Goal: Transaction & Acquisition: Obtain resource

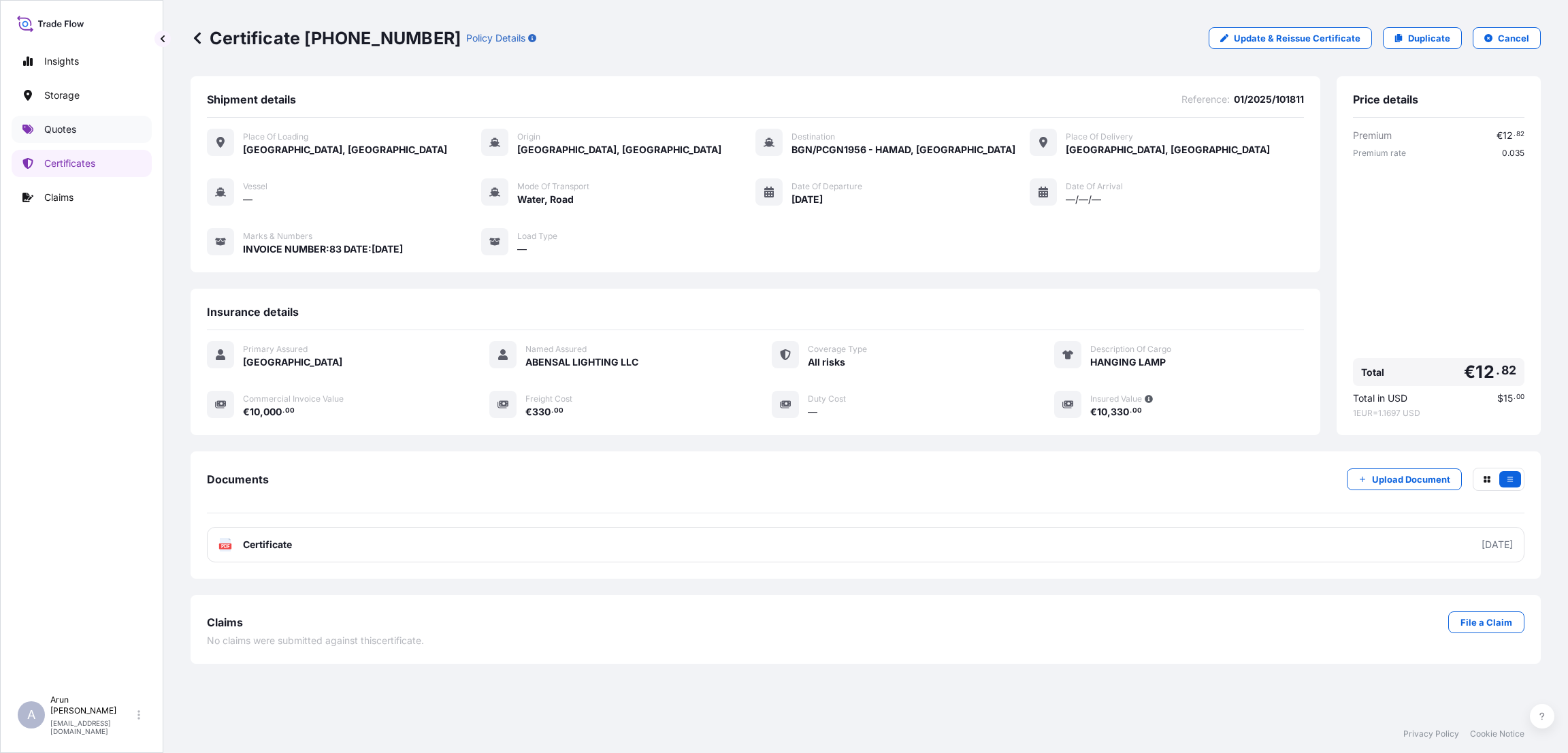
click at [91, 130] on link "Quotes" at bounding box center [82, 129] width 140 height 27
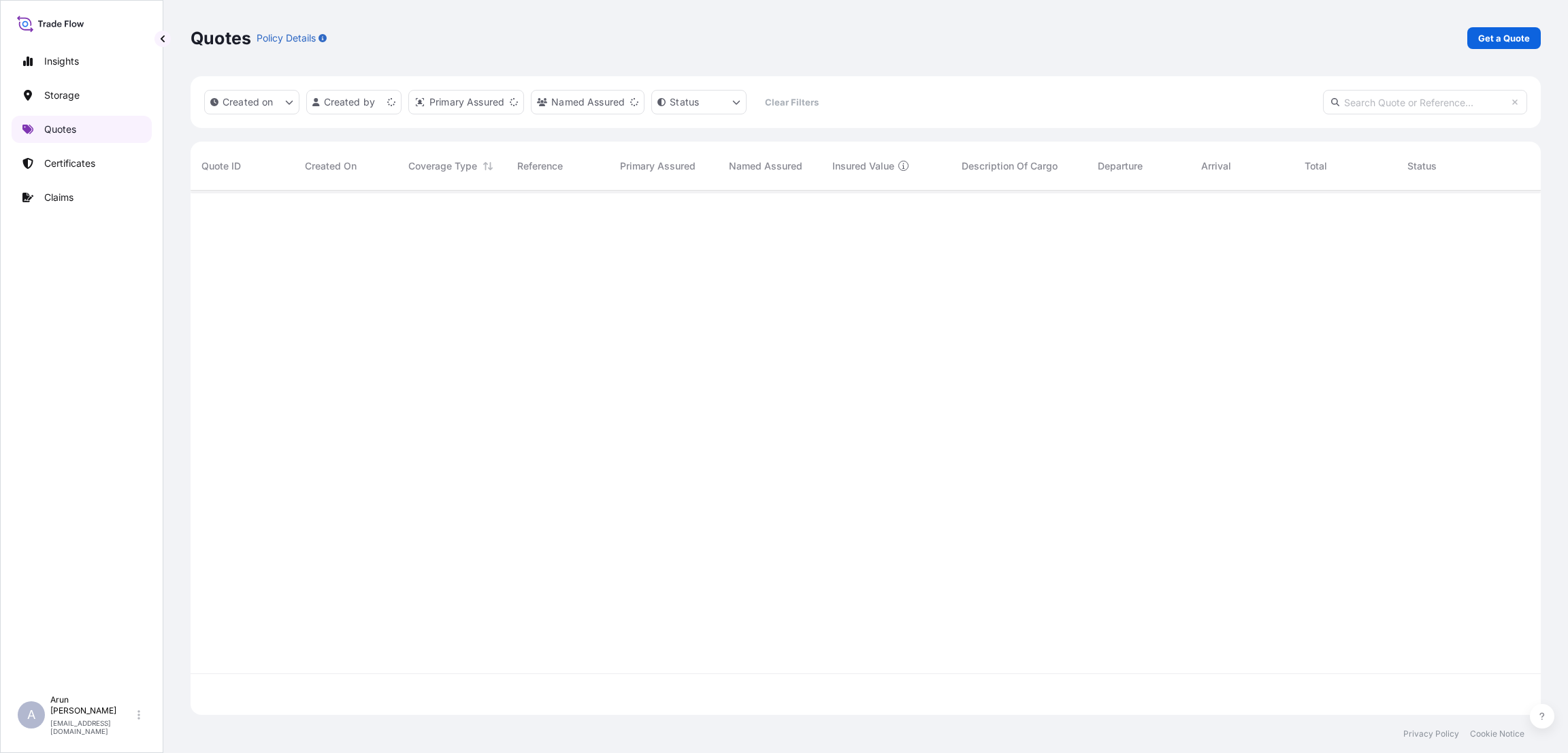
scroll to position [516, 1334]
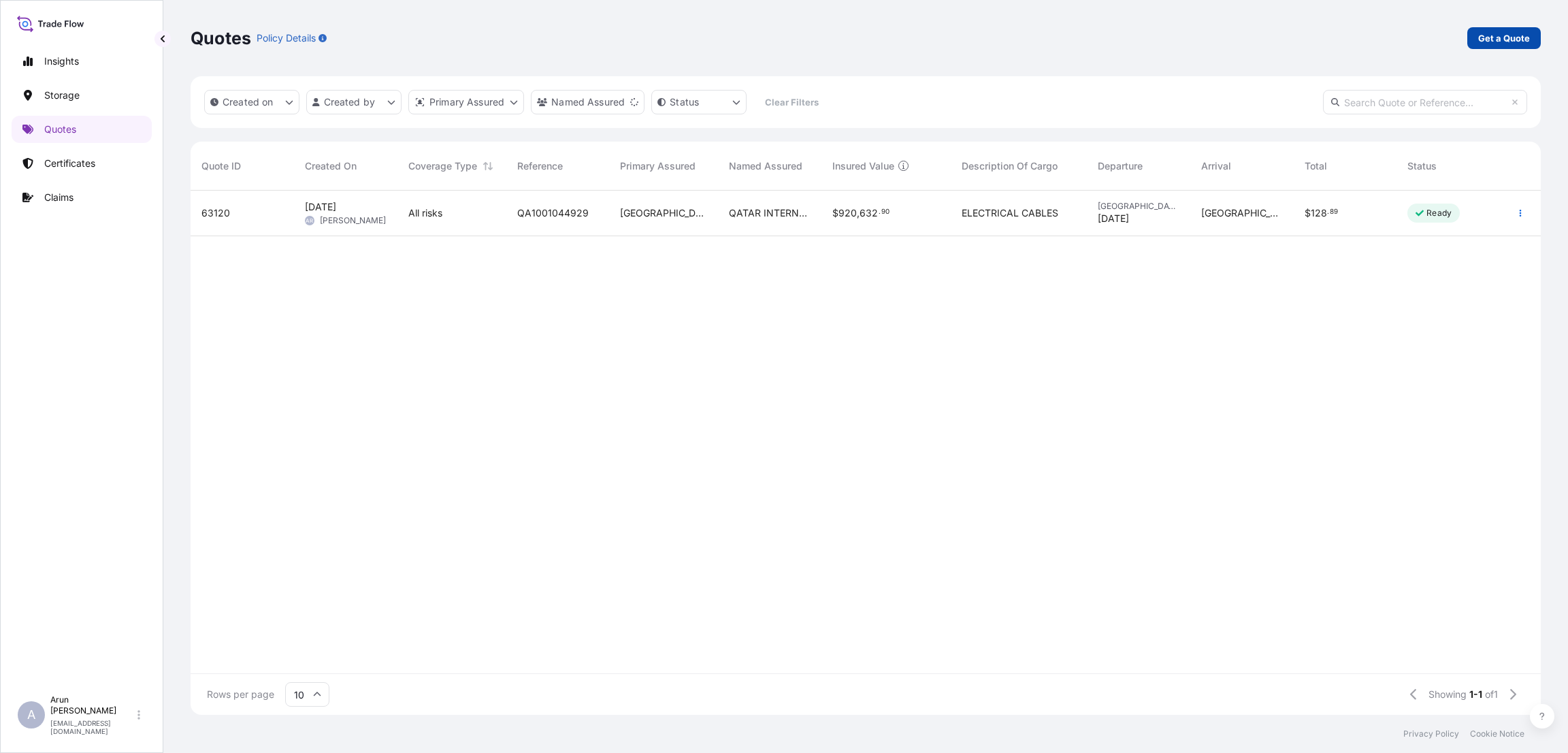
click at [1476, 38] on link "Get a Quote" at bounding box center [1503, 38] width 73 height 22
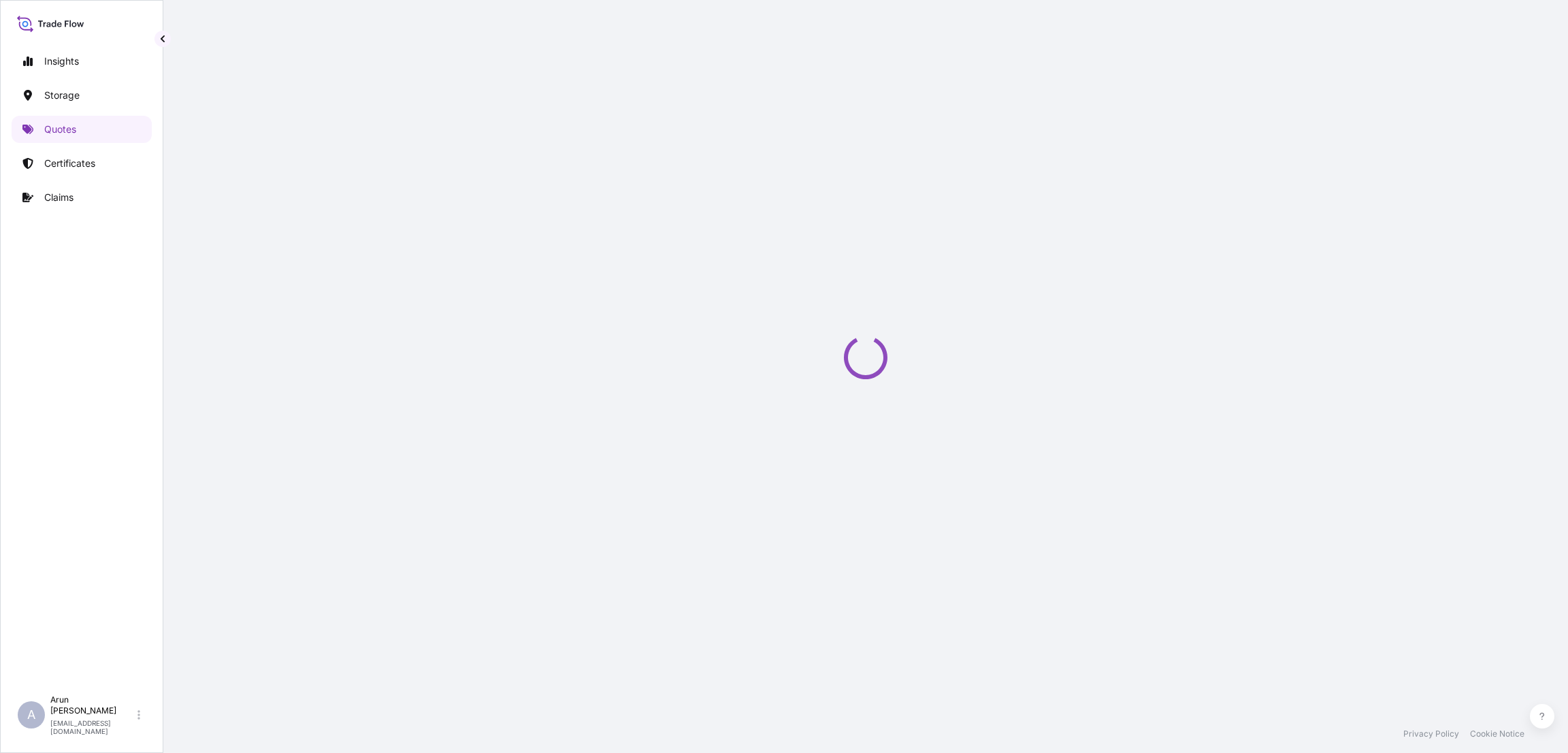
select select "Road / [GEOGRAPHIC_DATA]"
select select "Water"
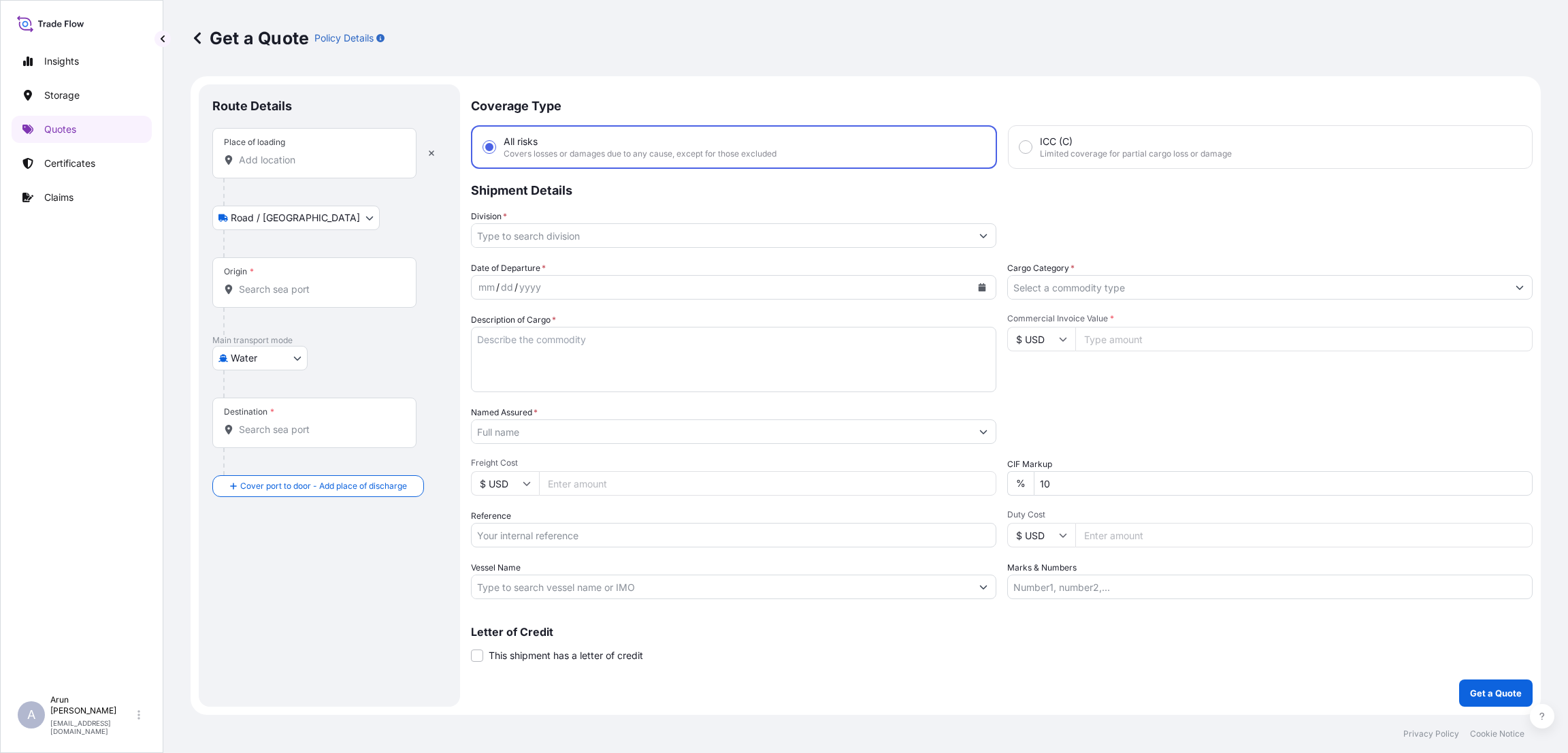
click at [308, 152] on div "Place of loading" at bounding box center [314, 153] width 204 height 50
click at [308, 153] on input "Place of loading" at bounding box center [319, 160] width 160 height 14
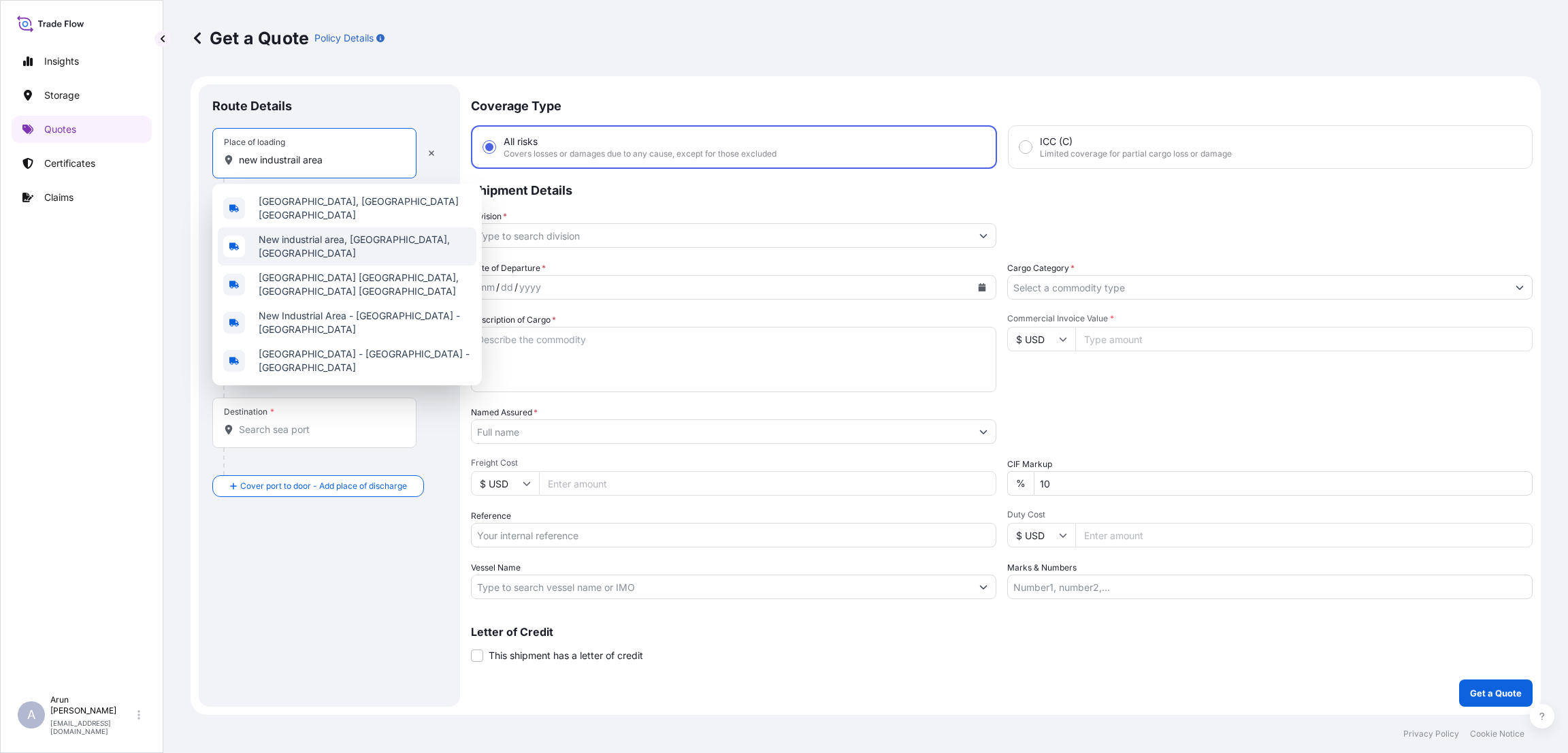
click at [328, 228] on div "New industrial area, [GEOGRAPHIC_DATA], [GEOGRAPHIC_DATA]" at bounding box center [347, 246] width 259 height 38
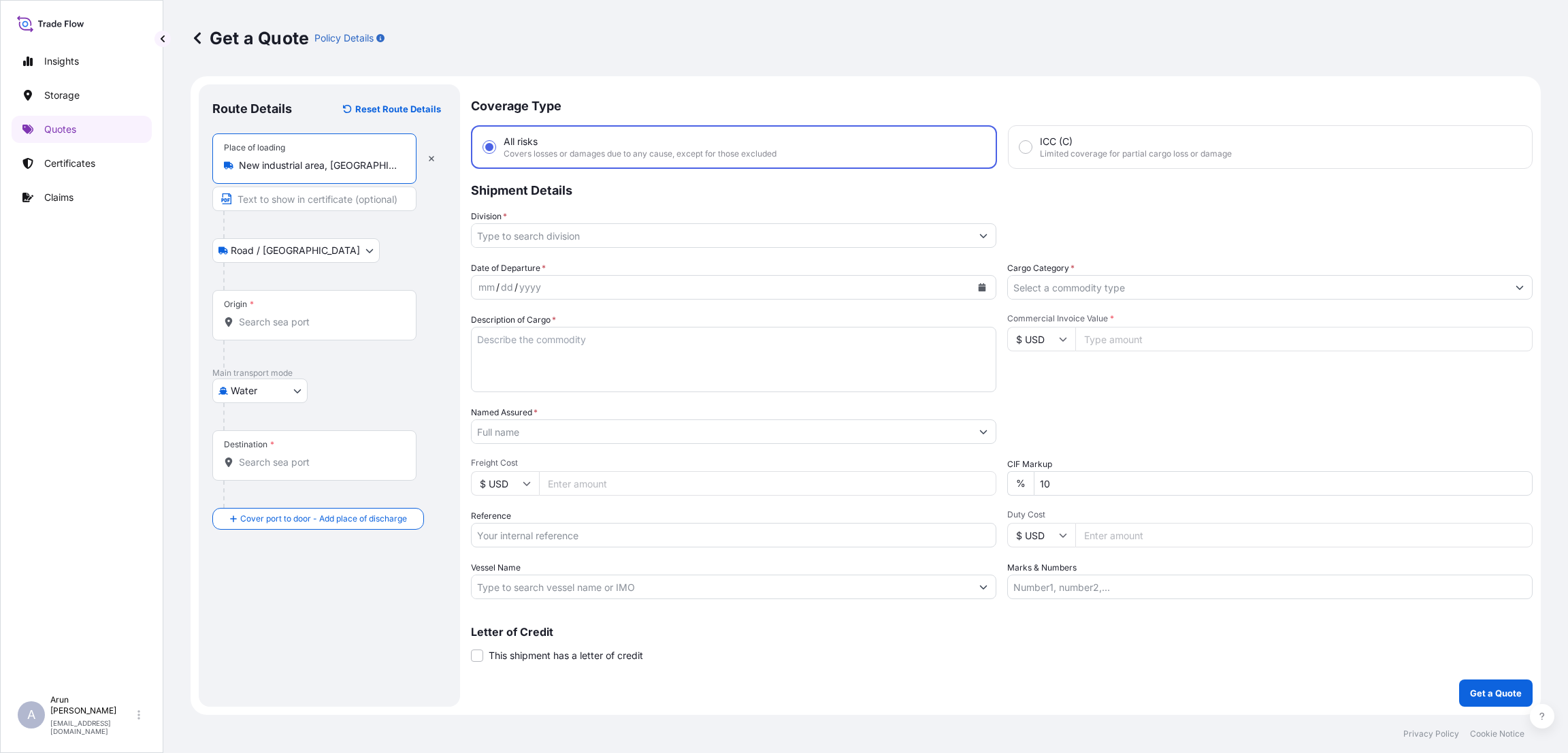
type input "New industrial area, [GEOGRAPHIC_DATA], [GEOGRAPHIC_DATA]"
click at [303, 202] on input "Text to appear on certificate" at bounding box center [314, 198] width 204 height 24
type input "QATAR WIRE PRODUCTS CO LLC"
click at [295, 388] on body "Insights Storage Quotes Certificates Claims A [PERSON_NAME] [PERSON_NAME][EMAIL…" at bounding box center [784, 376] width 1568 height 753
click at [280, 473] on div "Inland" at bounding box center [259, 475] width 84 height 24
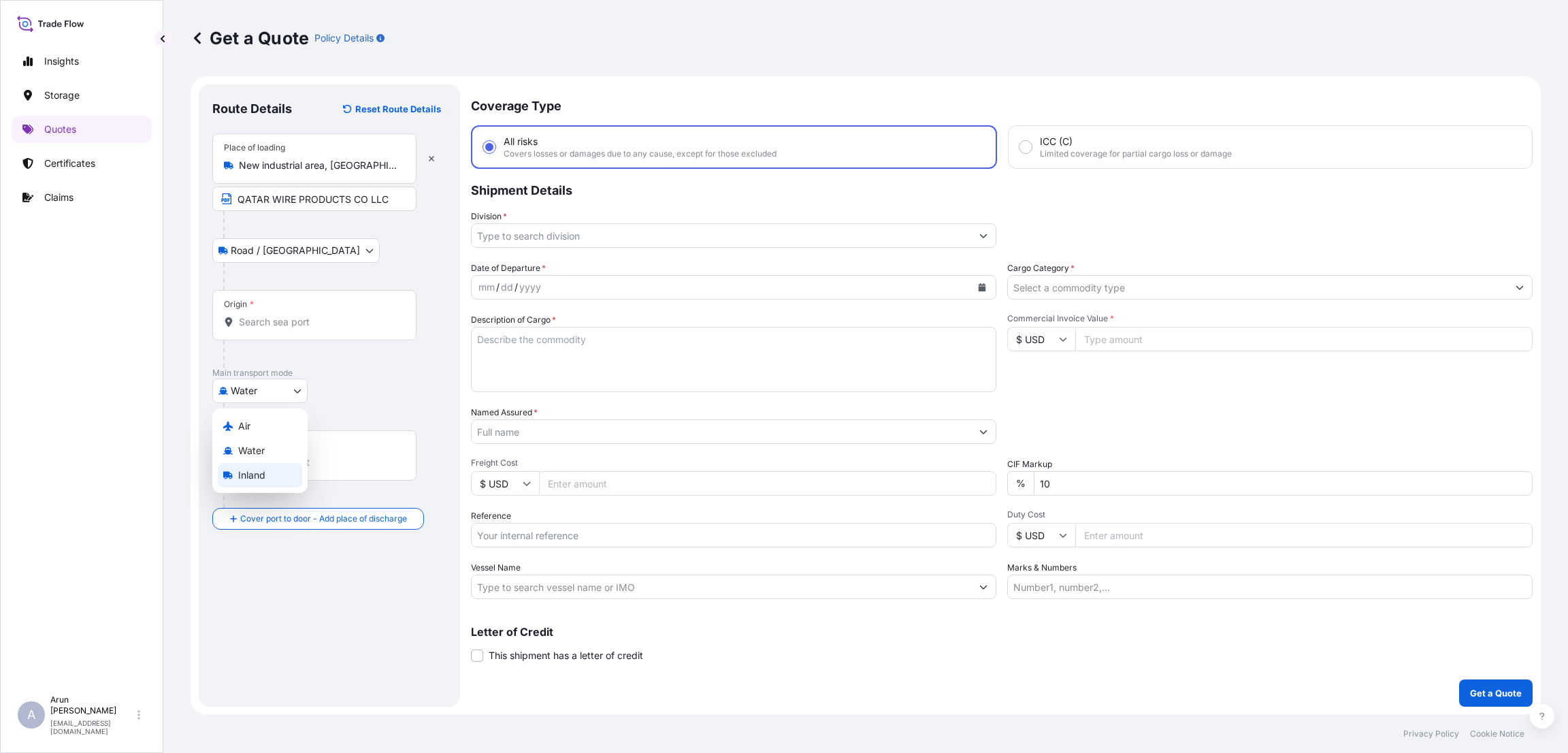
select select "Inland"
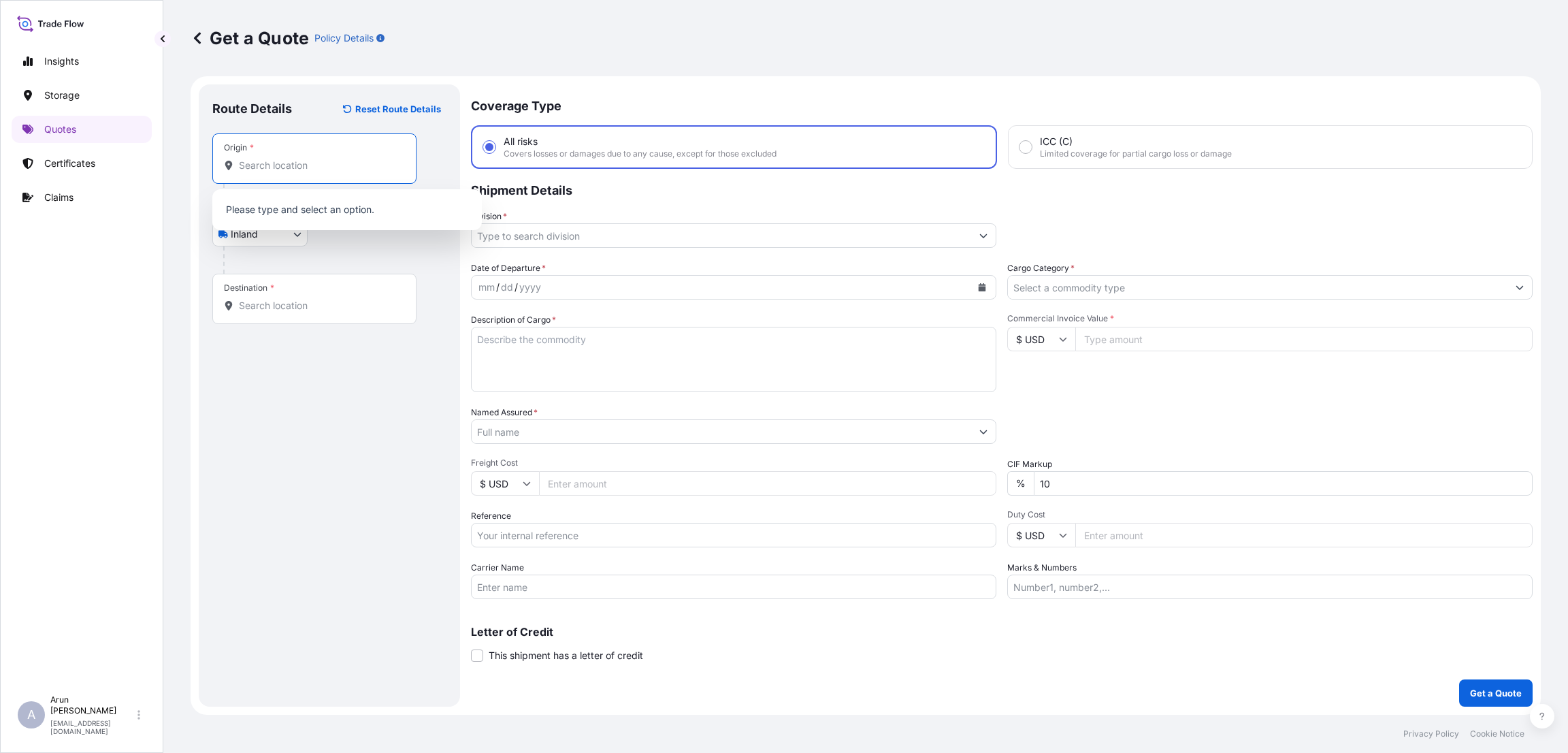
click at [297, 171] on input "Origin *" at bounding box center [319, 165] width 160 height 14
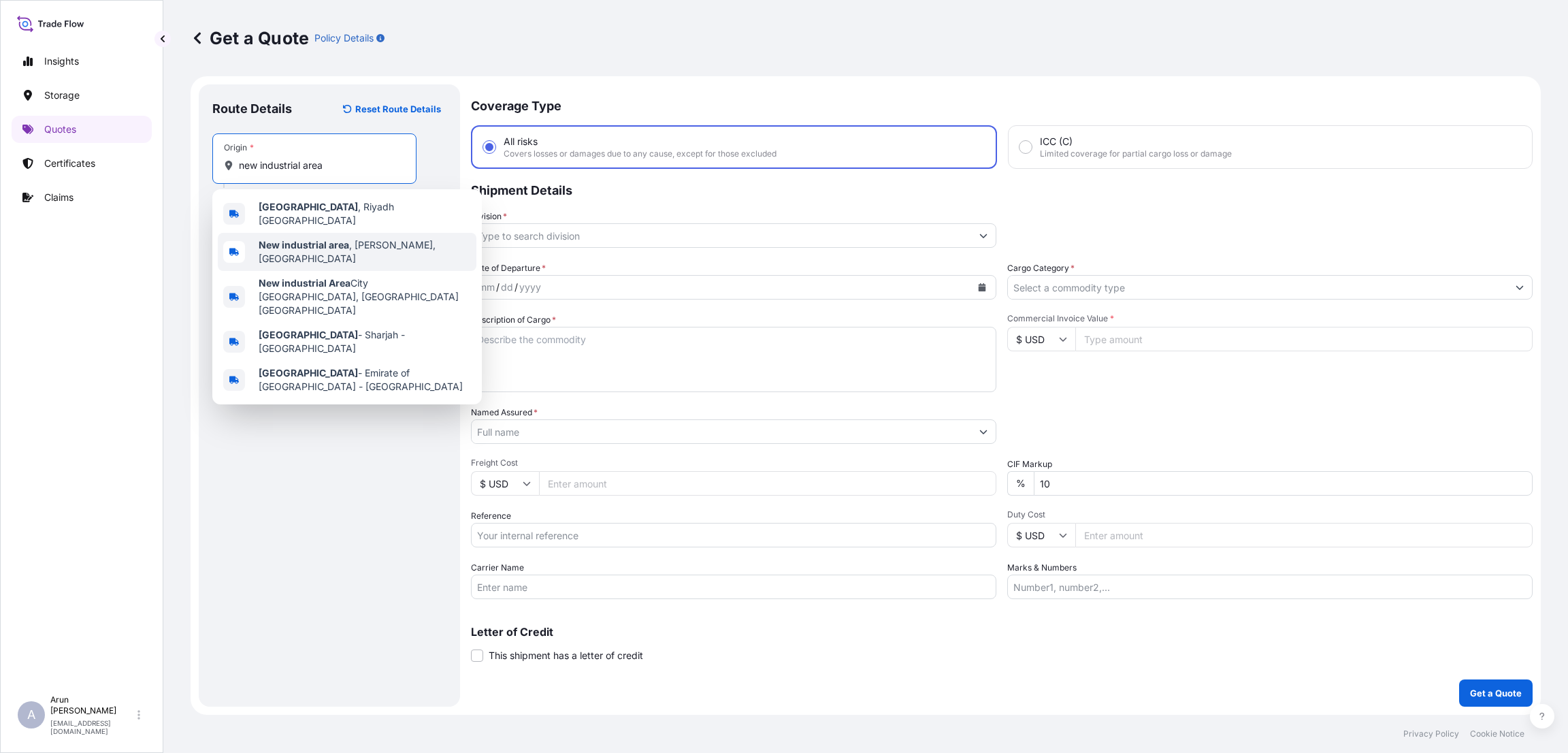
click at [304, 240] on b "New industrial area" at bounding box center [304, 244] width 91 height 12
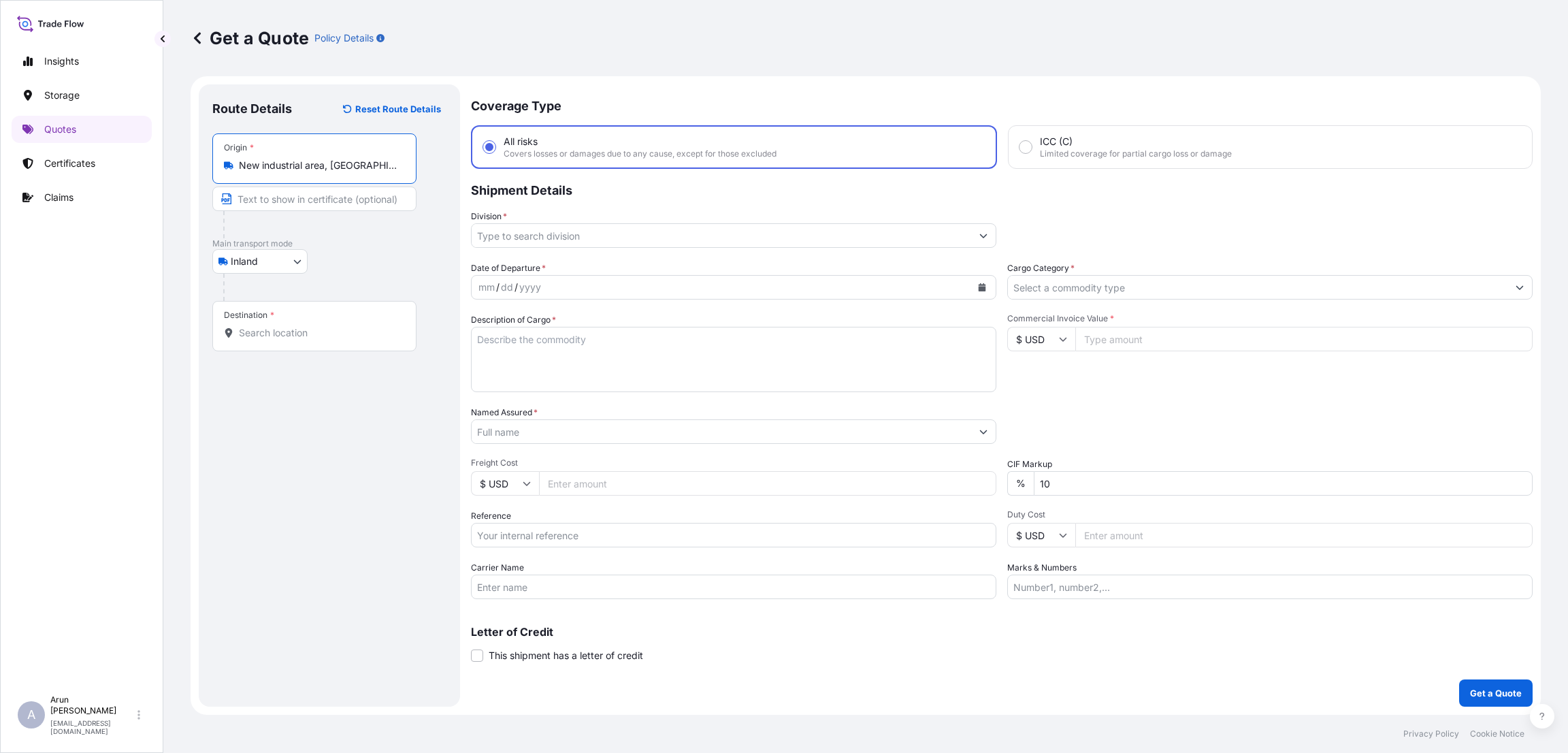
type input "New industrial area, [GEOGRAPHIC_DATA], [GEOGRAPHIC_DATA]"
click at [320, 207] on input "Text to appear on certificate" at bounding box center [314, 198] width 204 height 24
type input "QATAR WIRE PRODUCTS CO LLC"
click at [285, 333] on input "Destination *" at bounding box center [319, 333] width 160 height 14
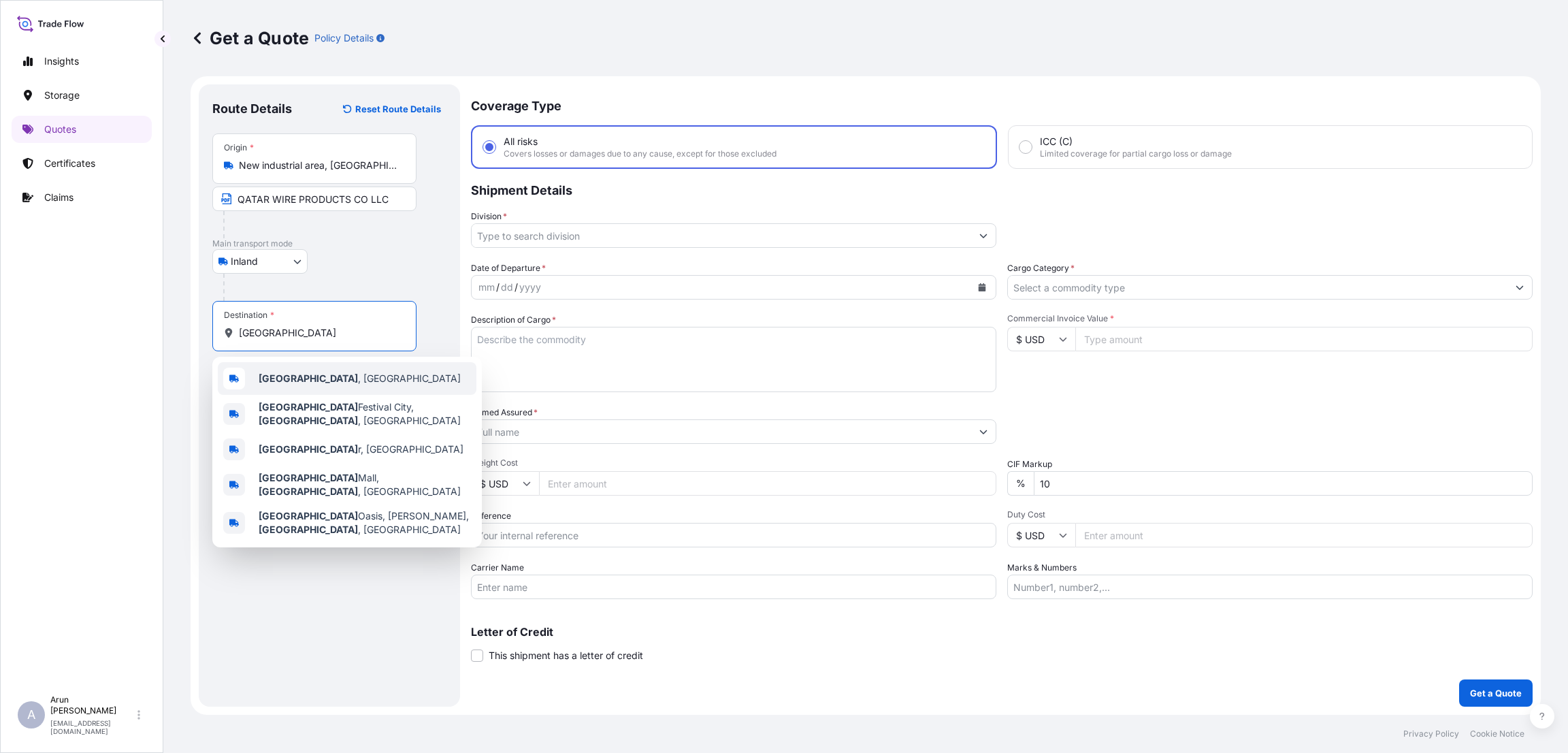
click at [306, 379] on span "[GEOGRAPHIC_DATA] , [GEOGRAPHIC_DATA]" at bounding box center [360, 379] width 202 height 14
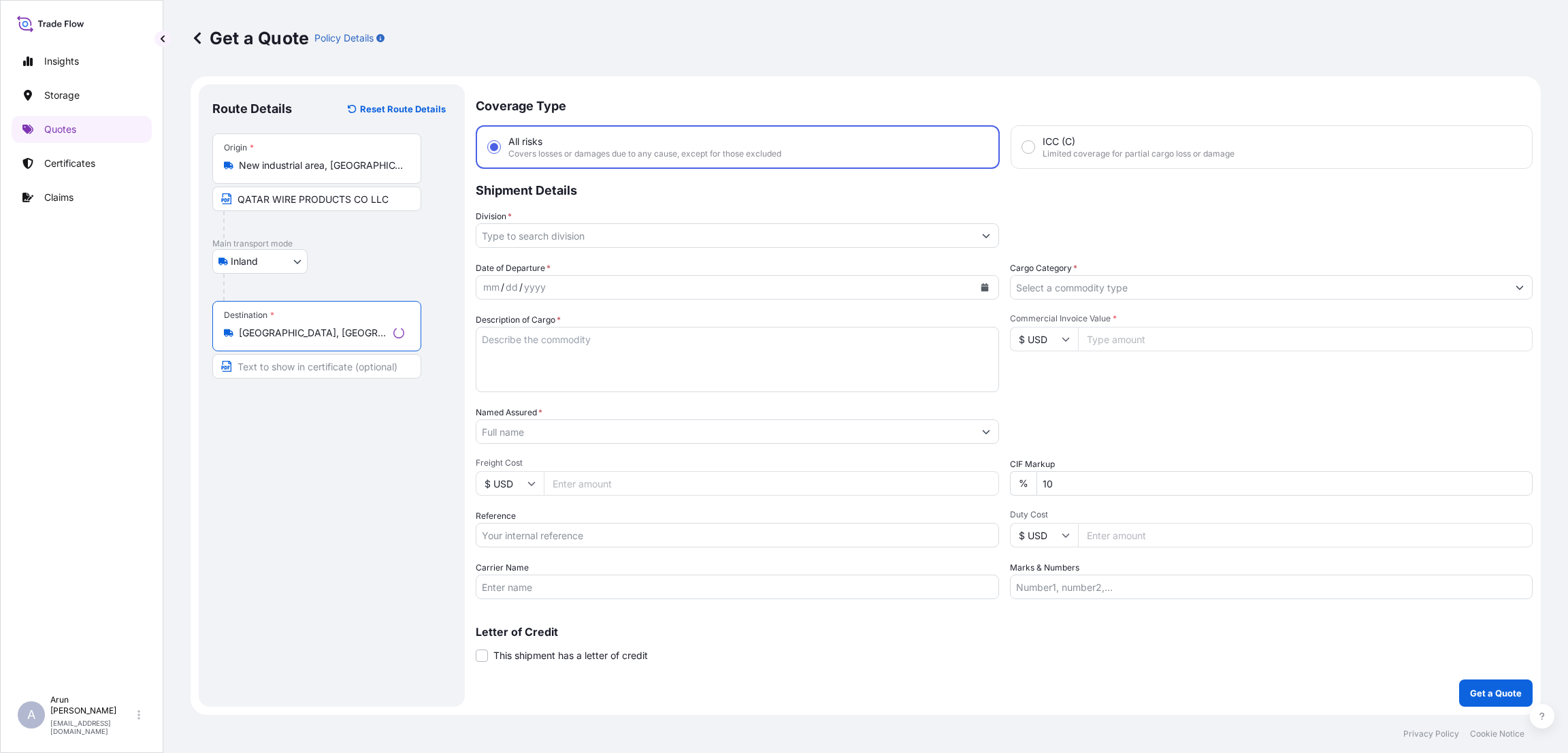
type input "[GEOGRAPHIC_DATA], [GEOGRAPHIC_DATA]"
click at [306, 371] on input "Text to appear on certificate" at bounding box center [316, 366] width 209 height 24
click at [1106, 340] on input "Commercial Invoice Value *" at bounding box center [1304, 338] width 458 height 24
click at [1100, 336] on input "2775" at bounding box center [1304, 338] width 458 height 24
type input "27775"
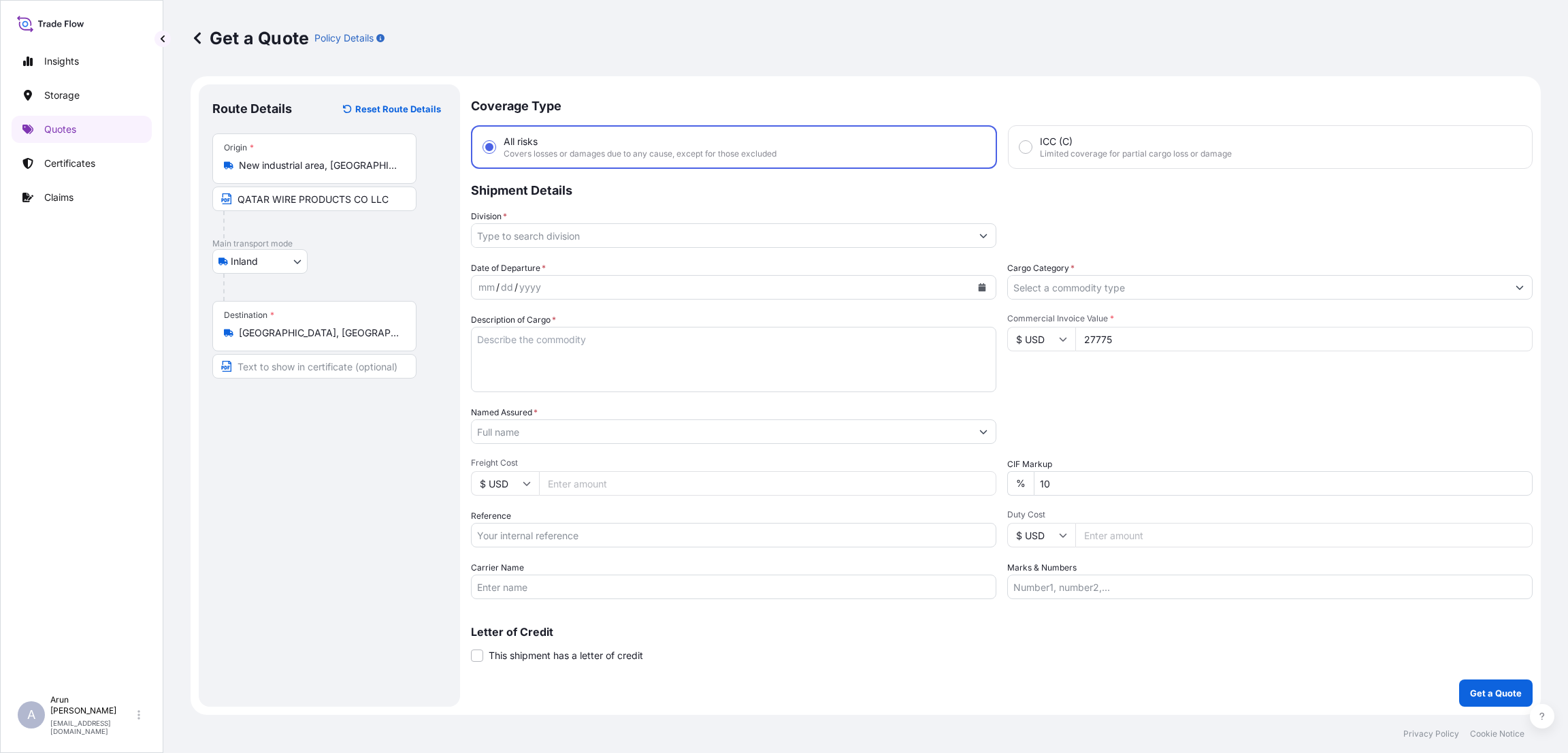
click at [1093, 392] on div "Date of Departure * mm / dd / yyyy Cargo Category * Description of Cargo * Comm…" at bounding box center [1002, 431] width 1062 height 338
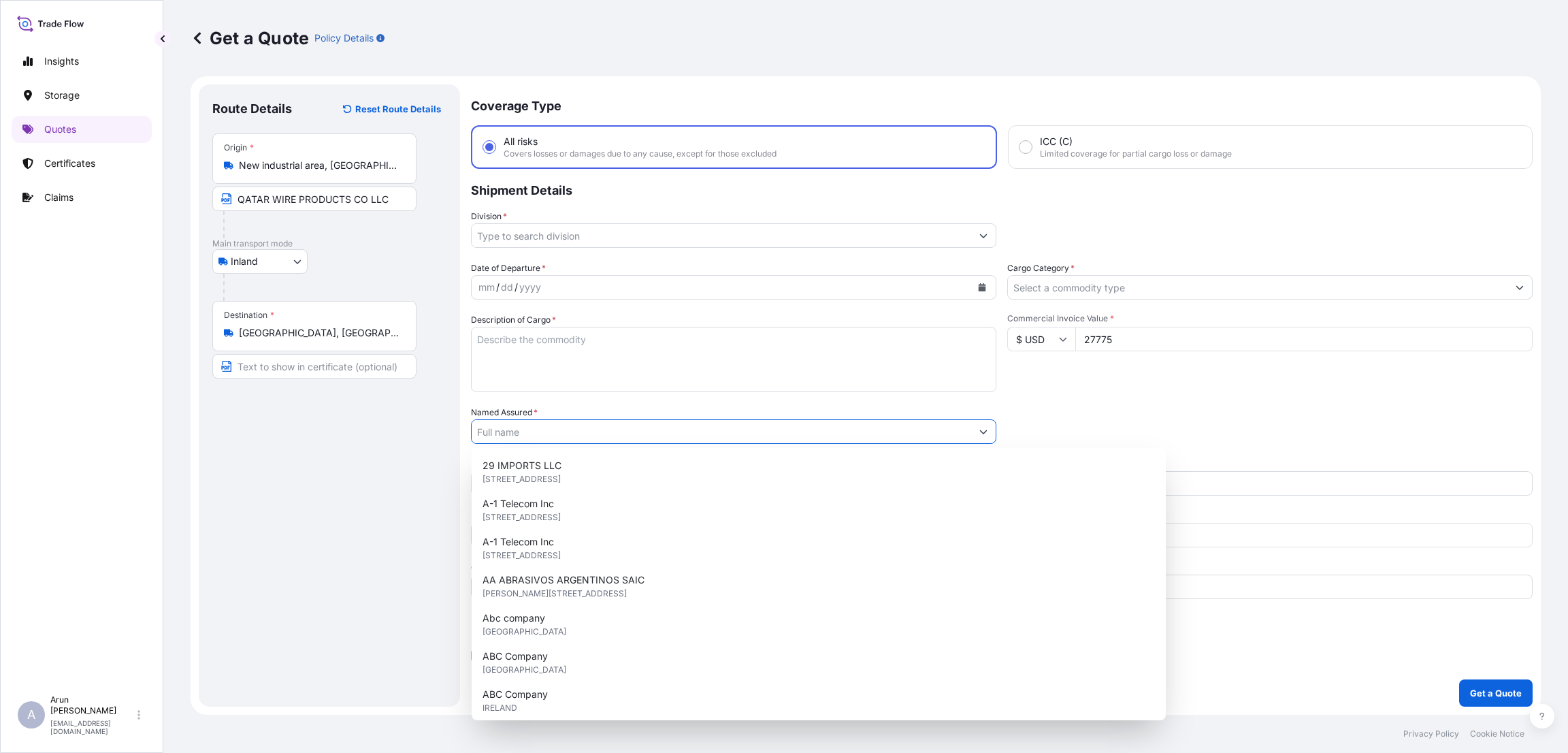
click at [566, 427] on input "Named Assured *" at bounding box center [721, 431] width 499 height 24
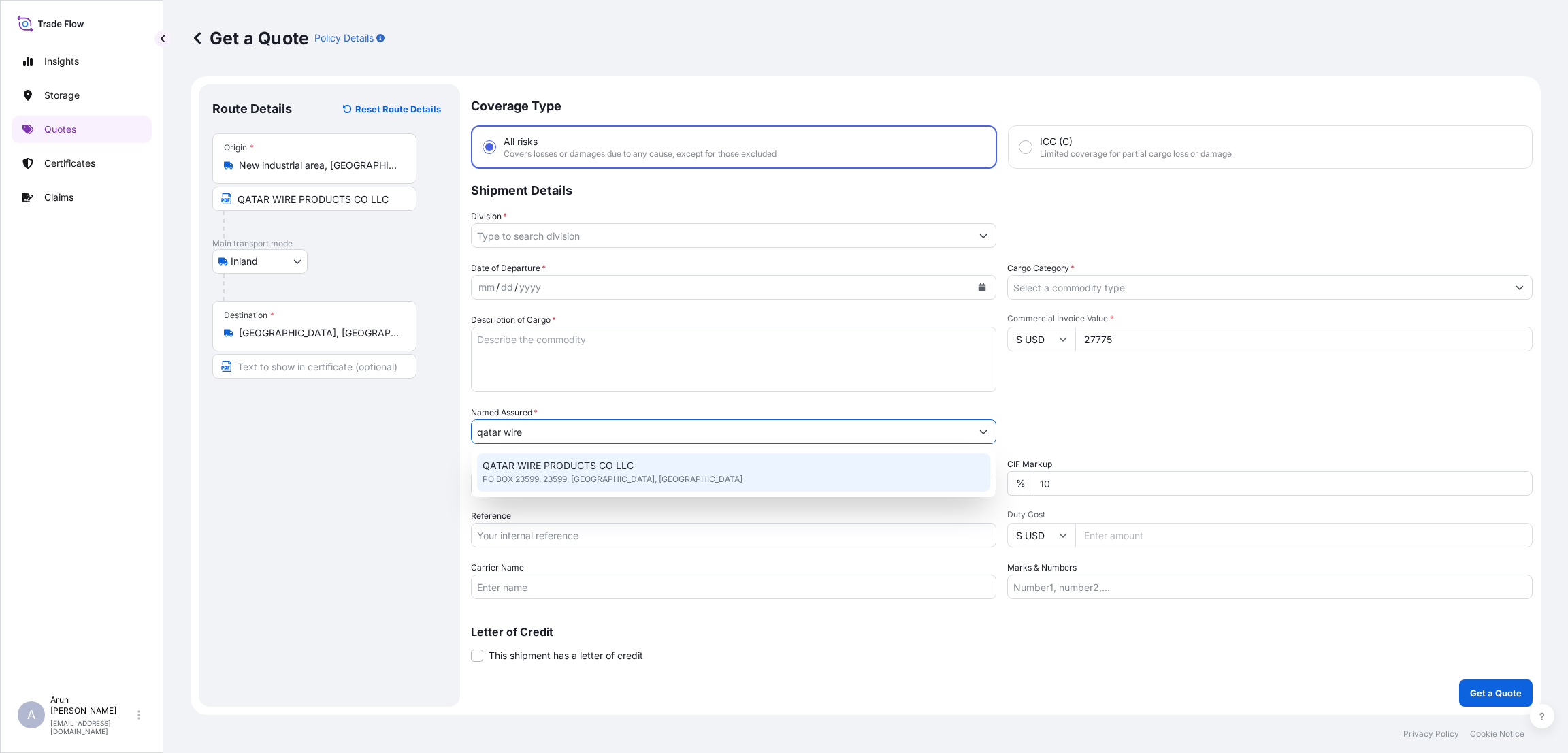
click at [569, 465] on span "QATAR WIRE PRODUCTS CO LLC" at bounding box center [558, 465] width 151 height 14
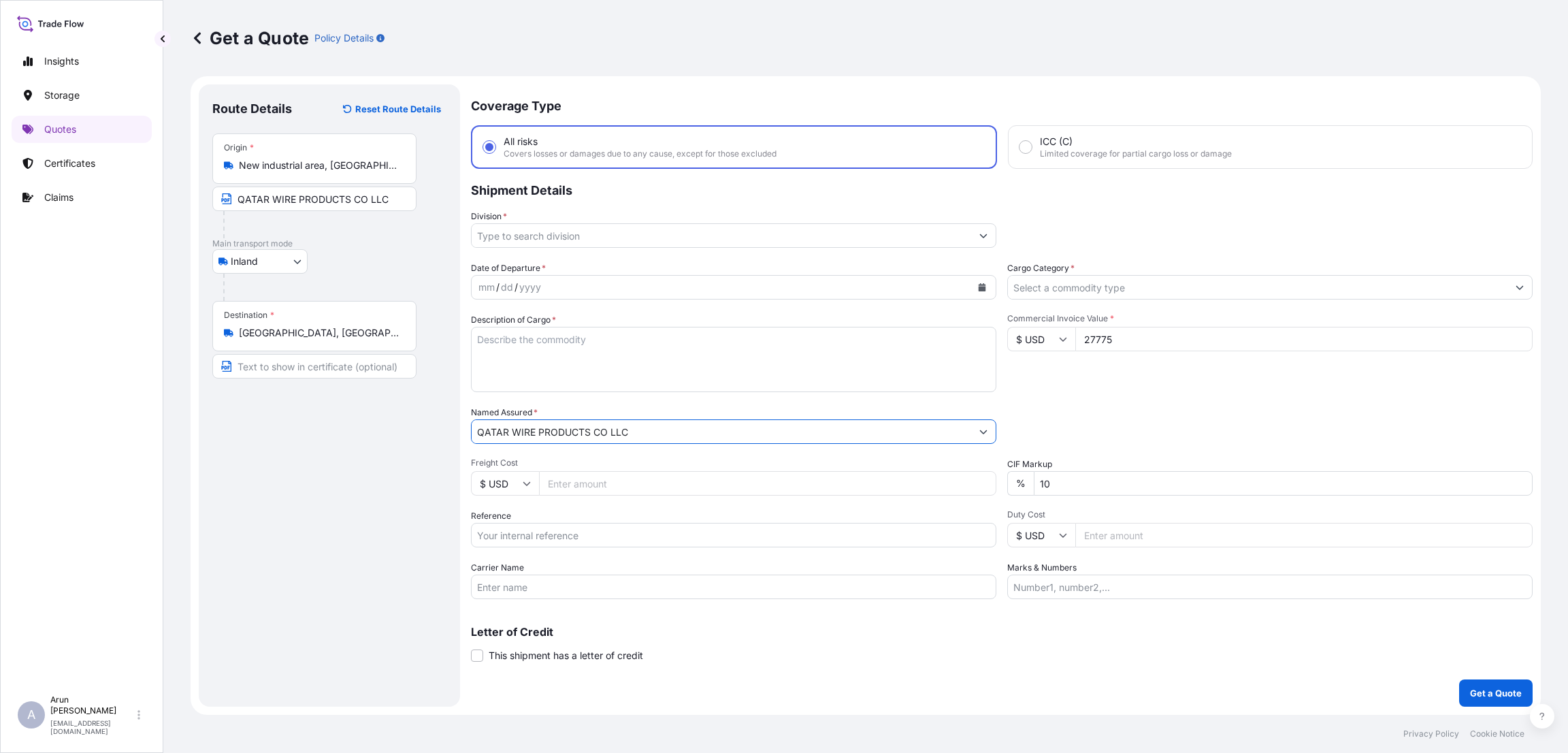
type input "QATAR WIRE PRODUCTS CO LLC"
click at [1043, 484] on input "10" at bounding box center [1283, 483] width 499 height 24
type input "0"
click at [528, 532] on input "Reference" at bounding box center [733, 535] width 525 height 24
click at [556, 231] on input "Division *" at bounding box center [721, 235] width 499 height 24
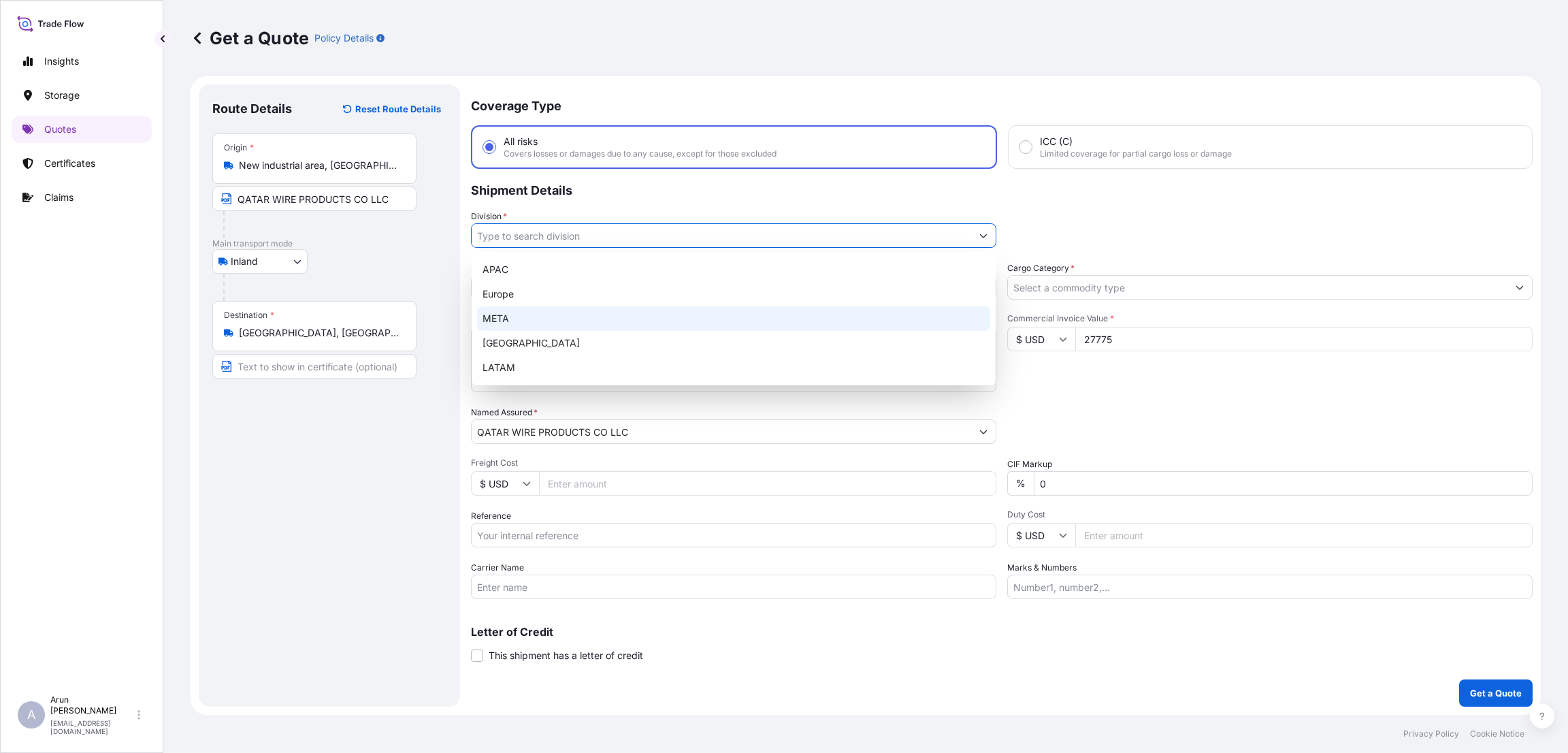
click at [554, 315] on div "META" at bounding box center [734, 318] width 513 height 24
type input "META"
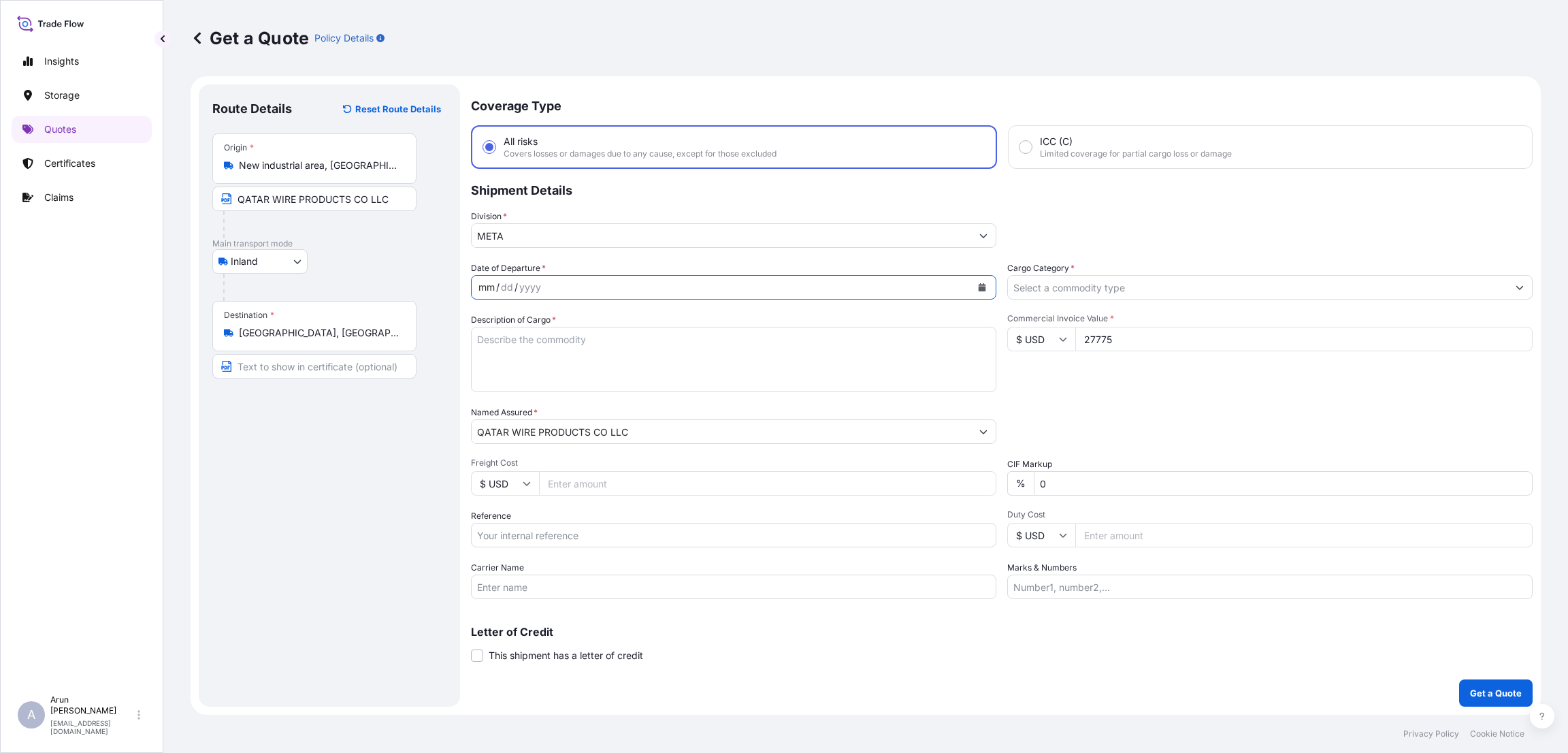
click at [603, 279] on div "mm / dd / yyyy" at bounding box center [721, 287] width 499 height 24
click at [982, 288] on icon "Calendar" at bounding box center [982, 288] width 8 height 8
click at [525, 372] on div "1" at bounding box center [520, 375] width 24 height 24
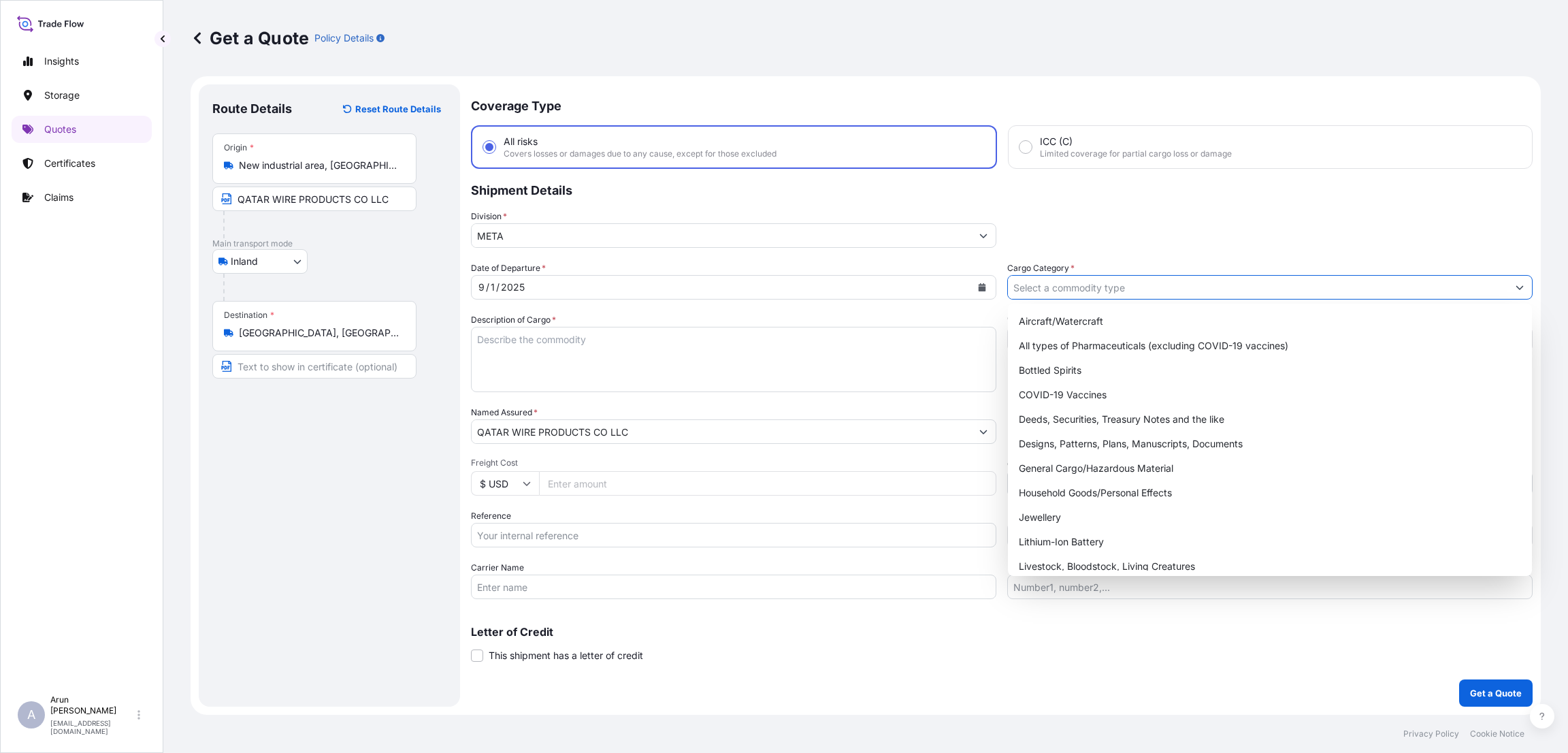
click at [1090, 290] on input "Cargo Category *" at bounding box center [1258, 287] width 499 height 24
click at [1083, 465] on div "General Cargo/Hazardous Material" at bounding box center [1270, 468] width 513 height 24
type input "General Cargo/Hazardous Material"
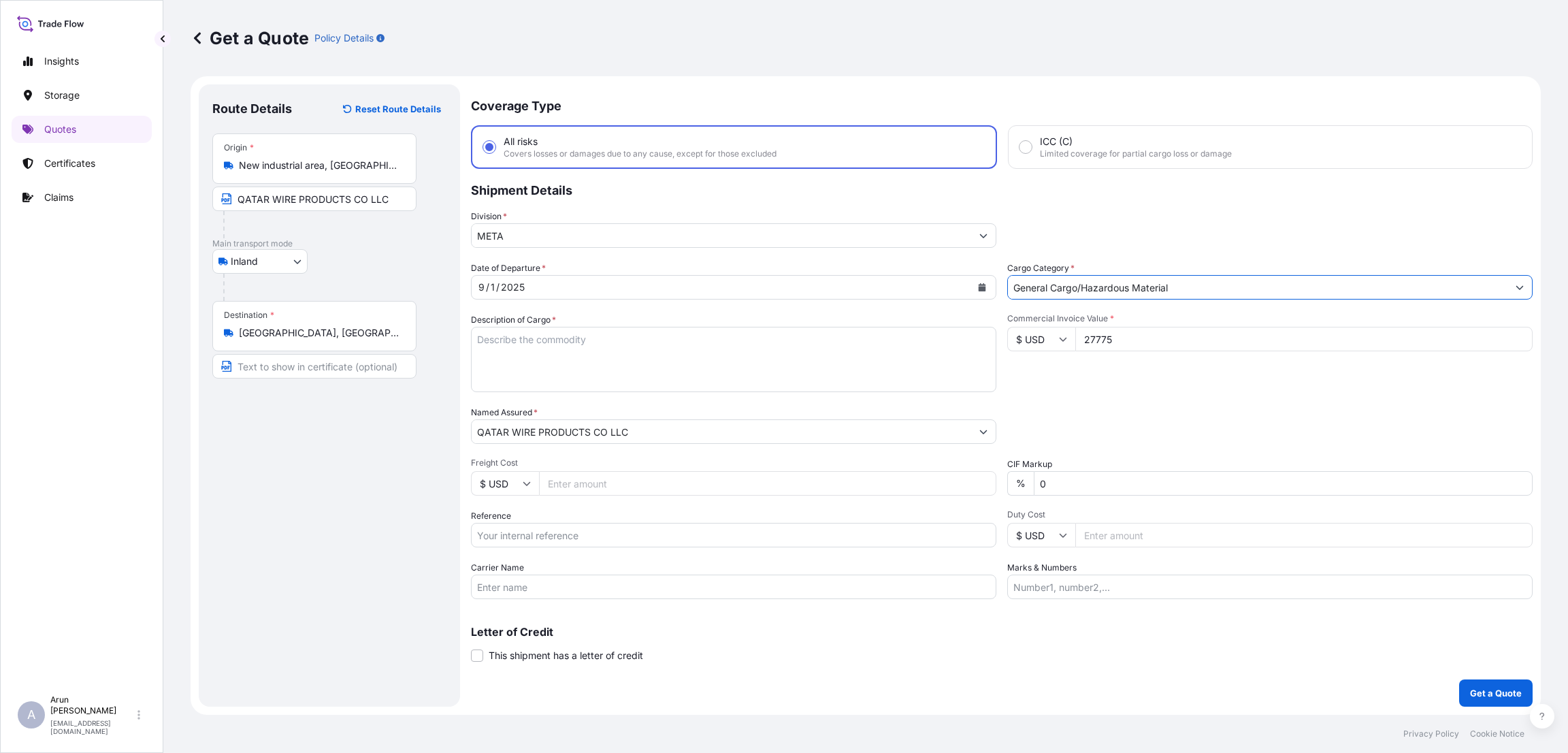
click at [525, 532] on input "Reference" at bounding box center [733, 535] width 525 height 24
type input "2673/25"
click at [1067, 578] on input "Marks & Numbers" at bounding box center [1269, 586] width 525 height 24
type input "i"
type input "INVOICE NUMBER:2673/25 DATE:[DATE]"
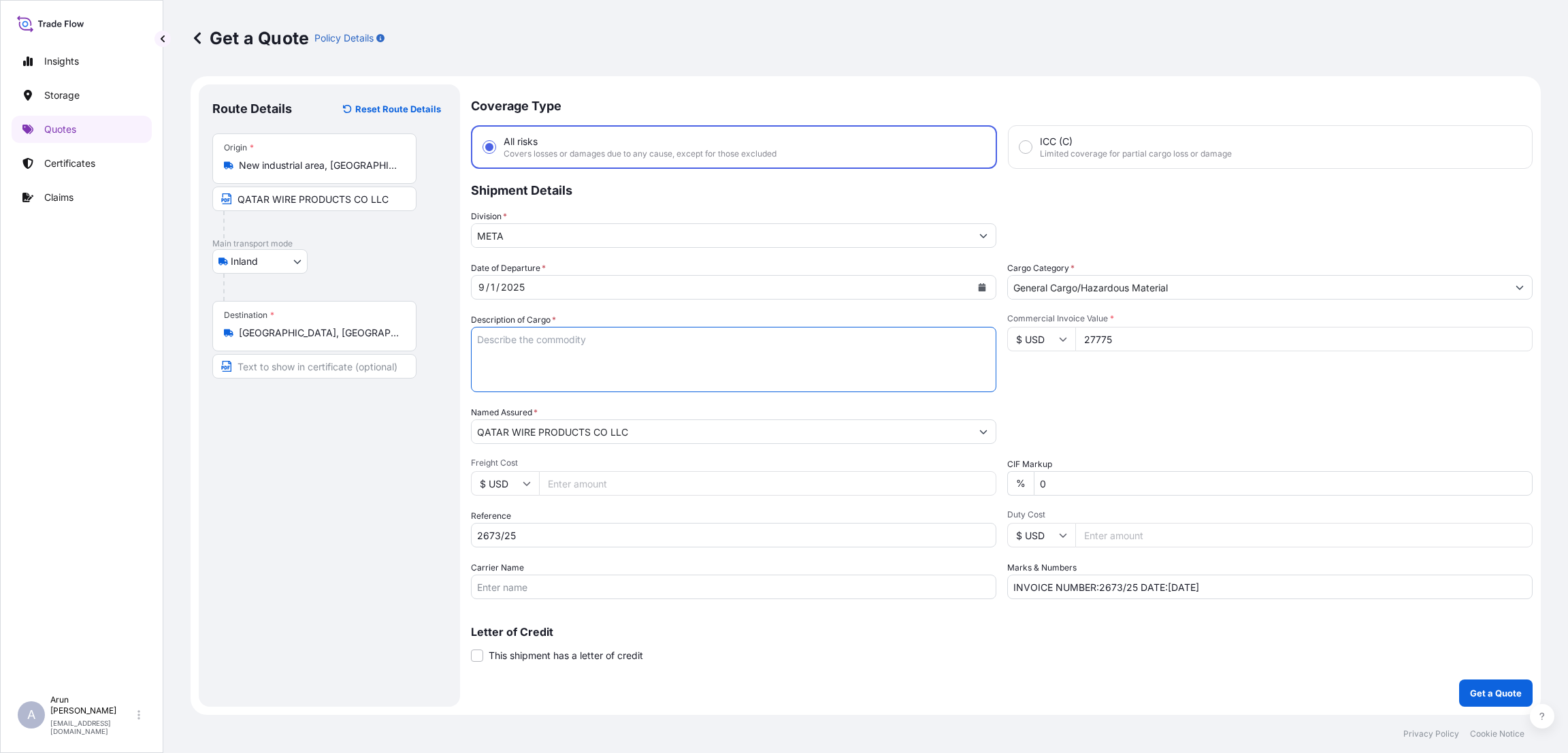
click at [542, 343] on textarea "Description of Cargo *" at bounding box center [733, 359] width 525 height 66
type textarea "STEEL WIRE"
click at [1485, 699] on p "Get a Quote" at bounding box center [1495, 693] width 52 height 14
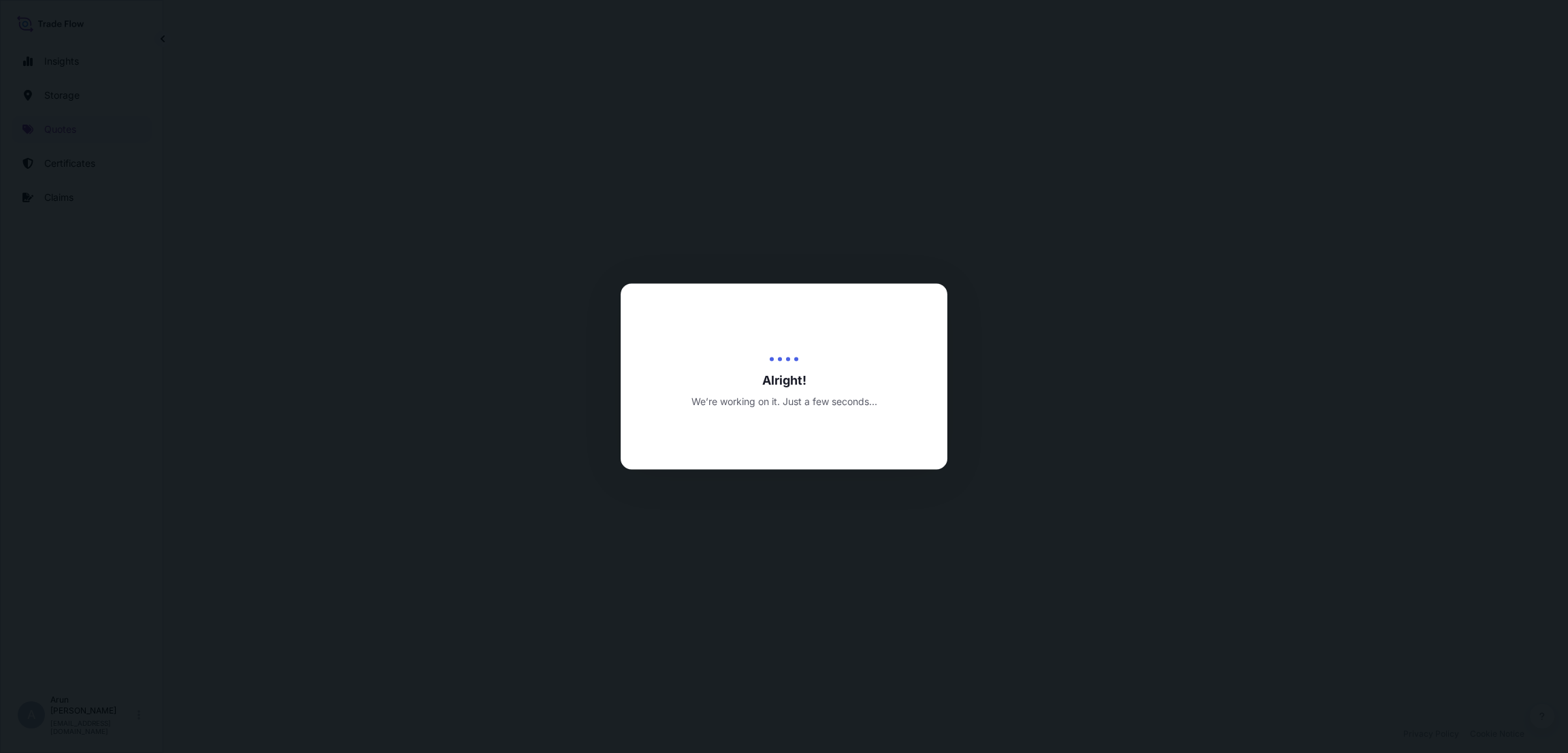
select select "Inland"
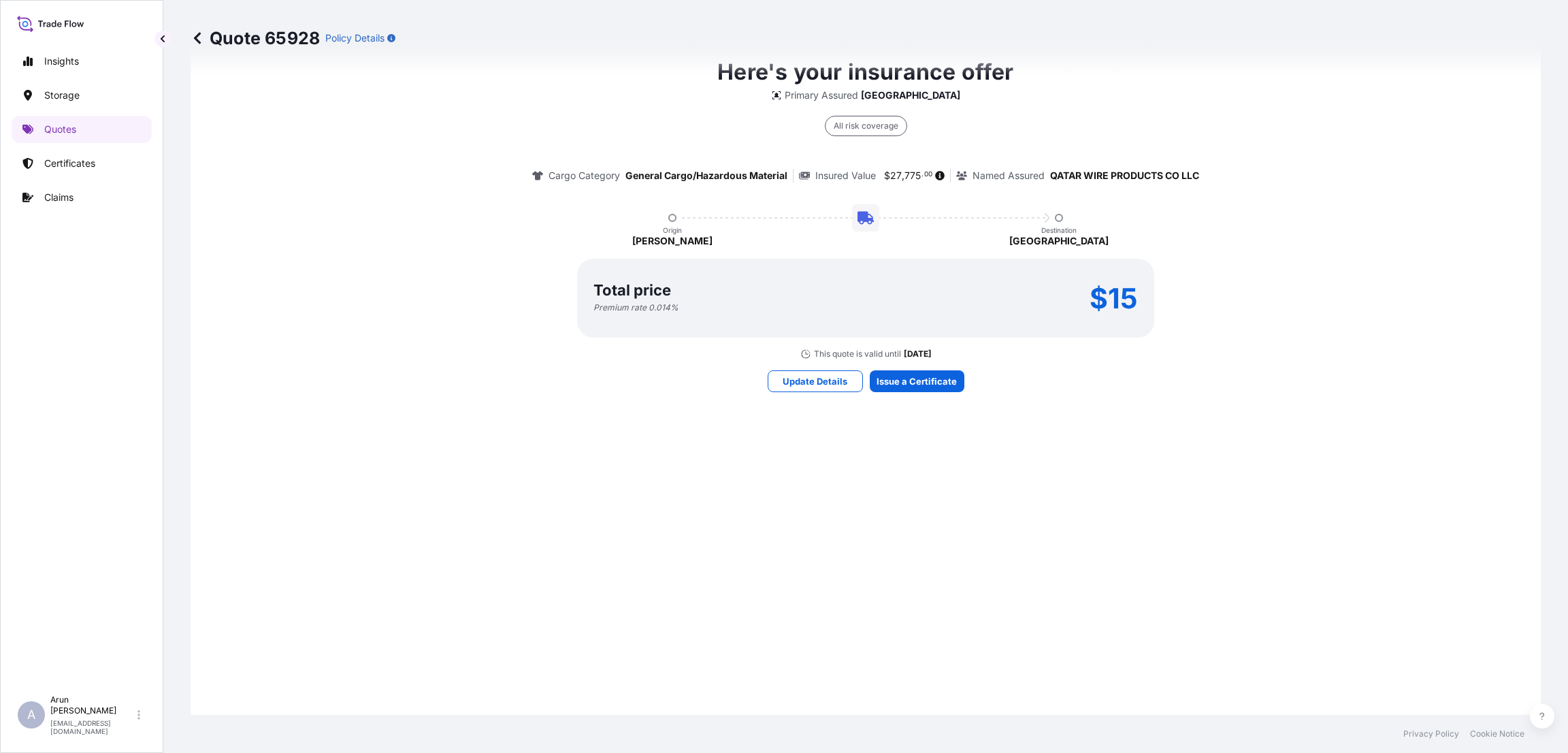
scroll to position [1012, 0]
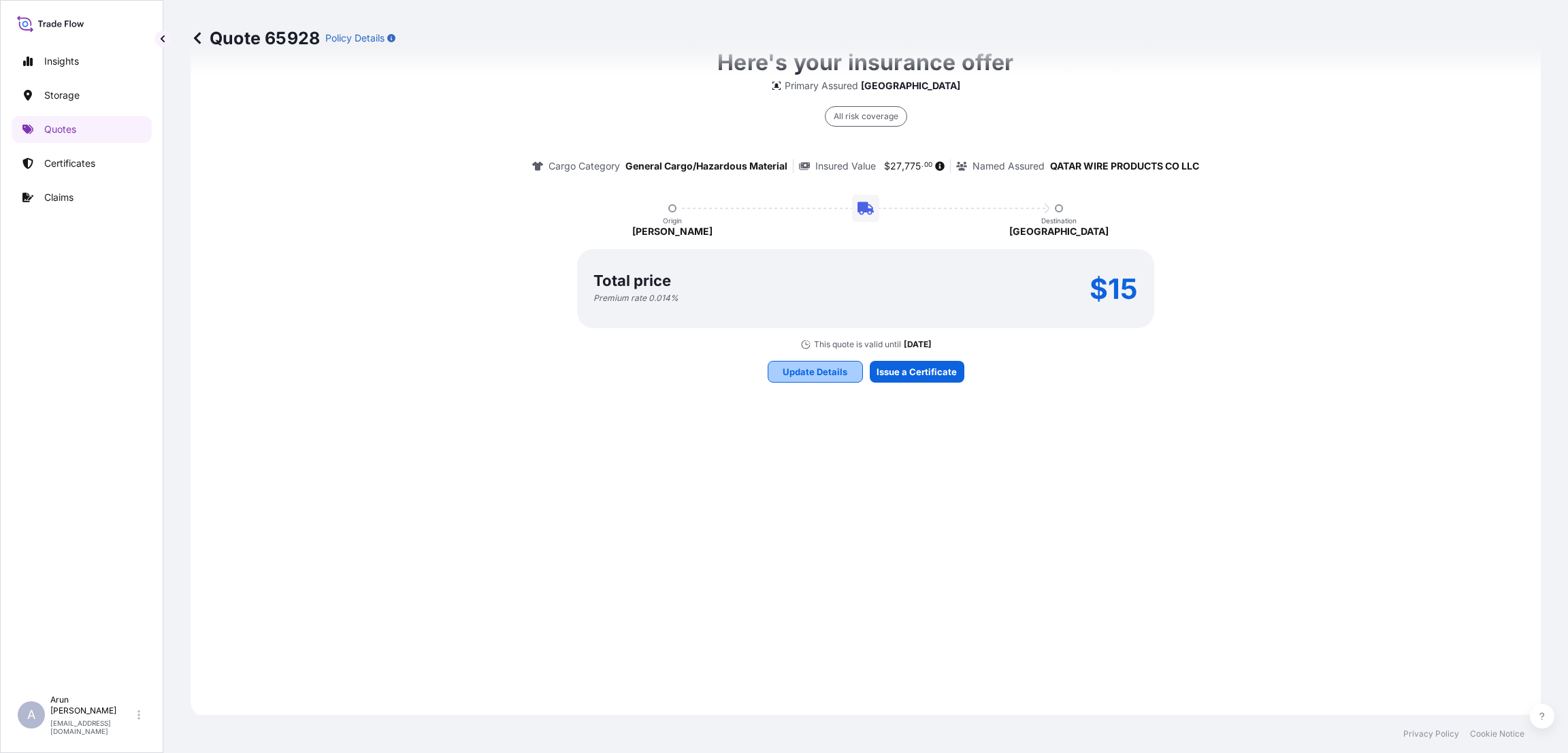
click at [820, 368] on p "Update Details" at bounding box center [815, 372] width 65 height 14
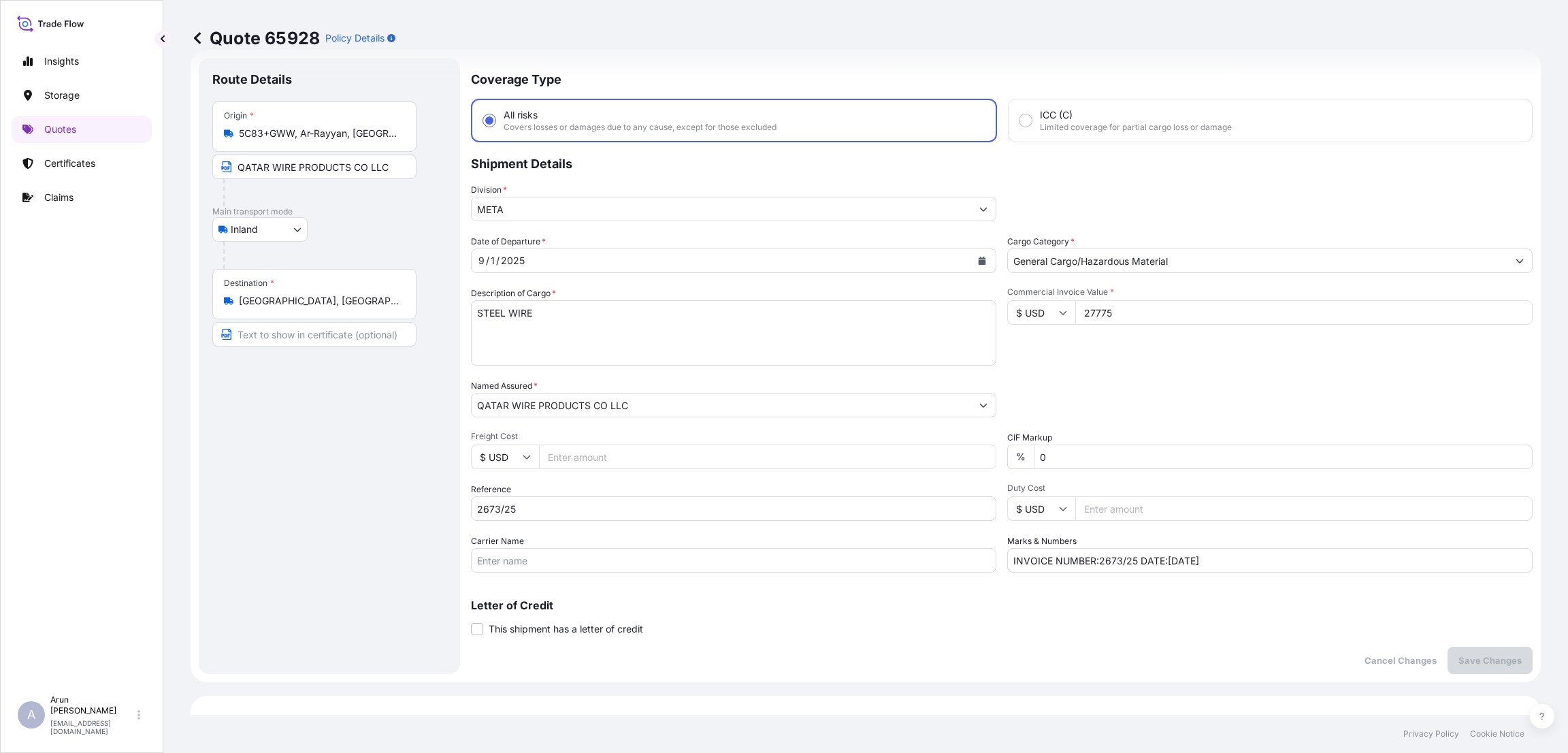
scroll to position [22, 0]
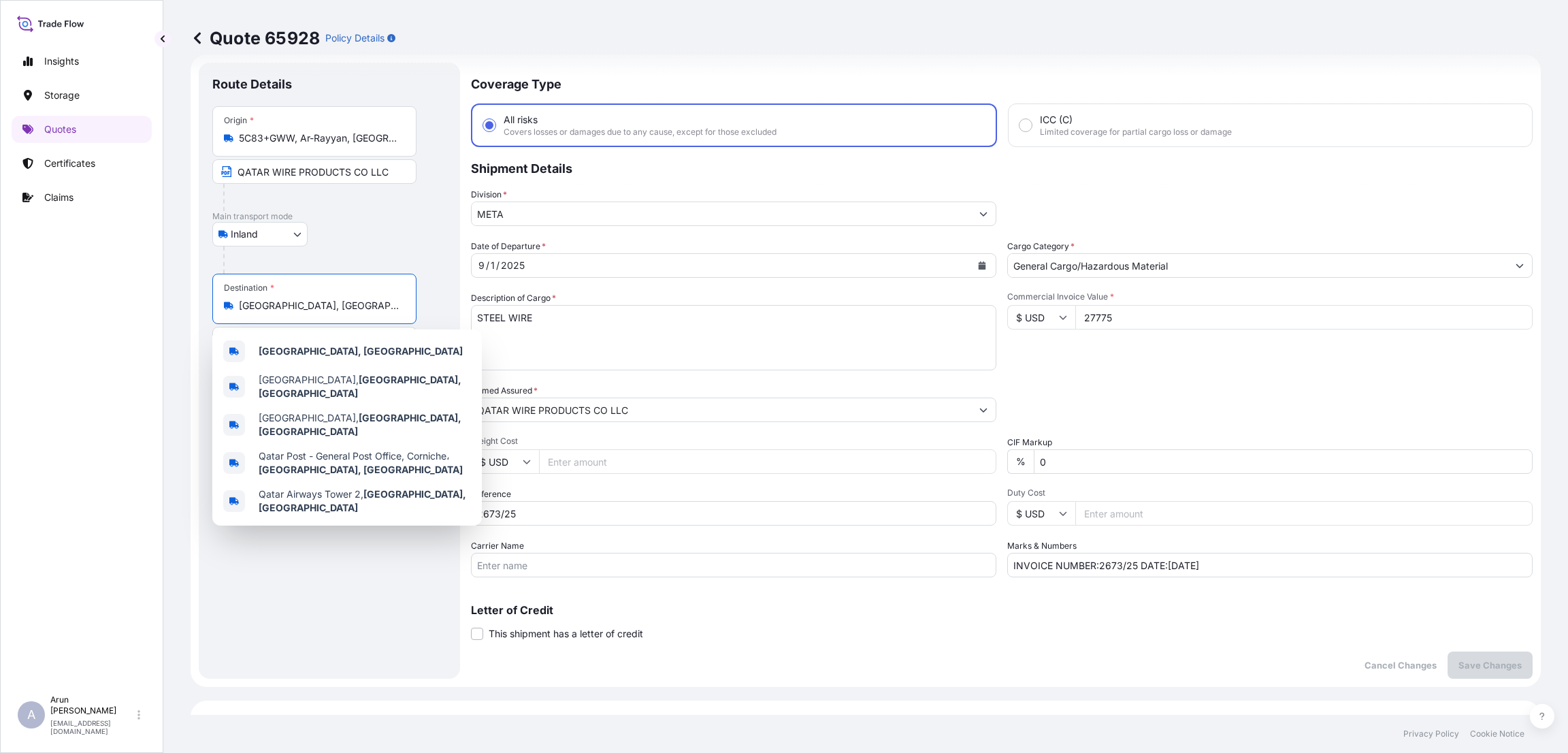
drag, startPoint x: 301, startPoint y: 302, endPoint x: 203, endPoint y: 302, distance: 98.0
click at [203, 302] on div "Route Details Place of loading Road / [GEOGRAPHIC_DATA] / Inland Origin * 5C83+…" at bounding box center [329, 371] width 262 height 616
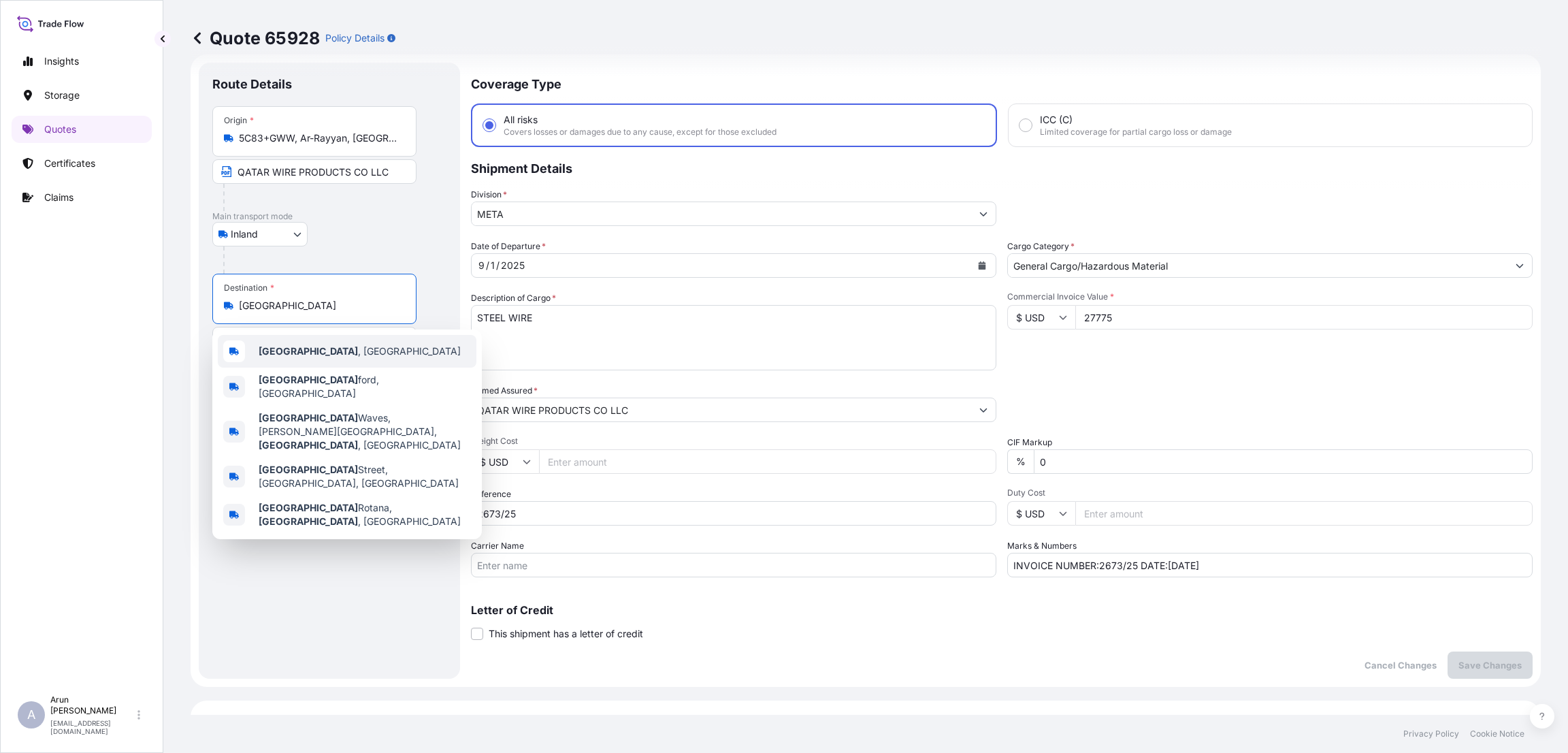
click at [296, 341] on div "[GEOGRAPHIC_DATA] , [GEOGRAPHIC_DATA]" at bounding box center [347, 351] width 259 height 33
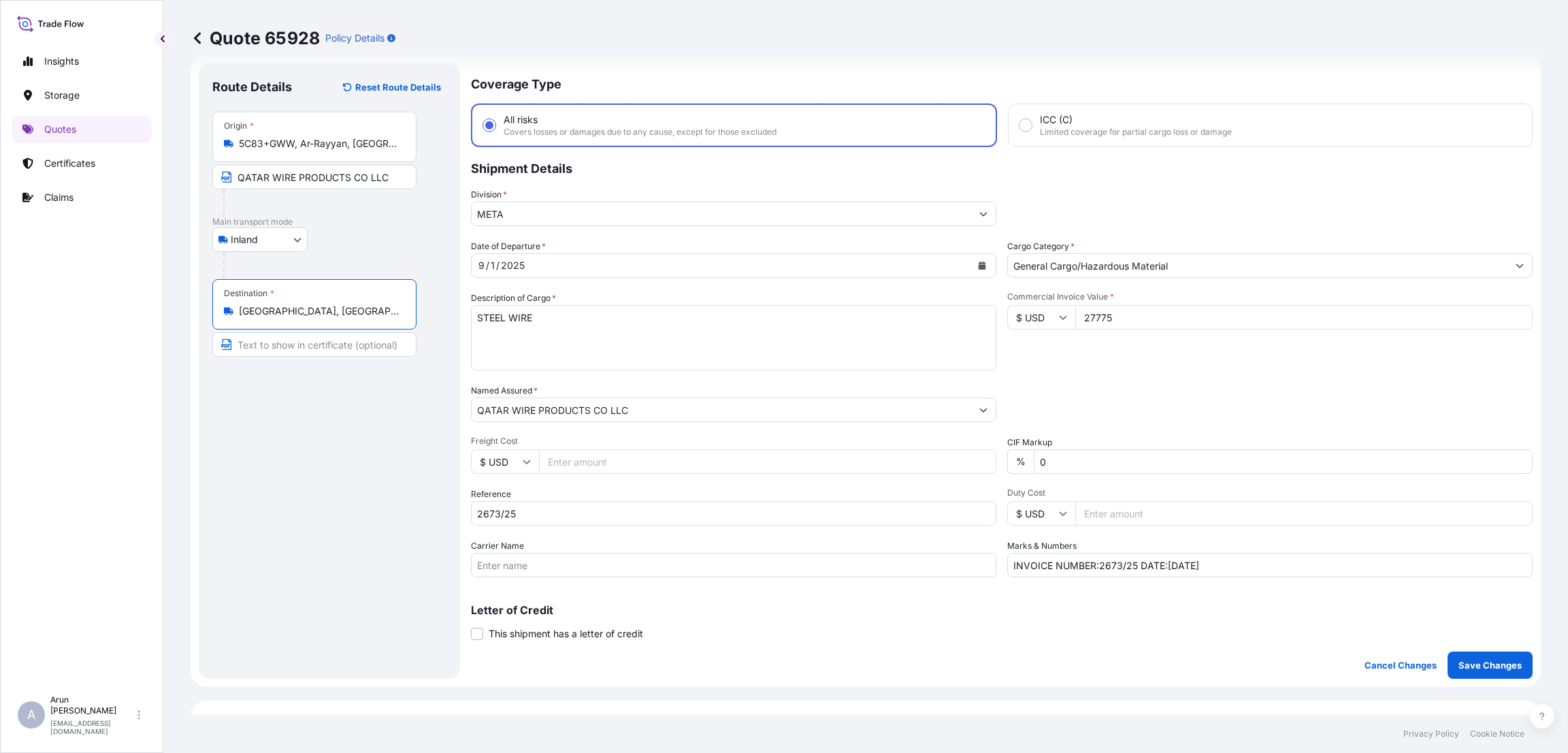
scroll to position [124, 0]
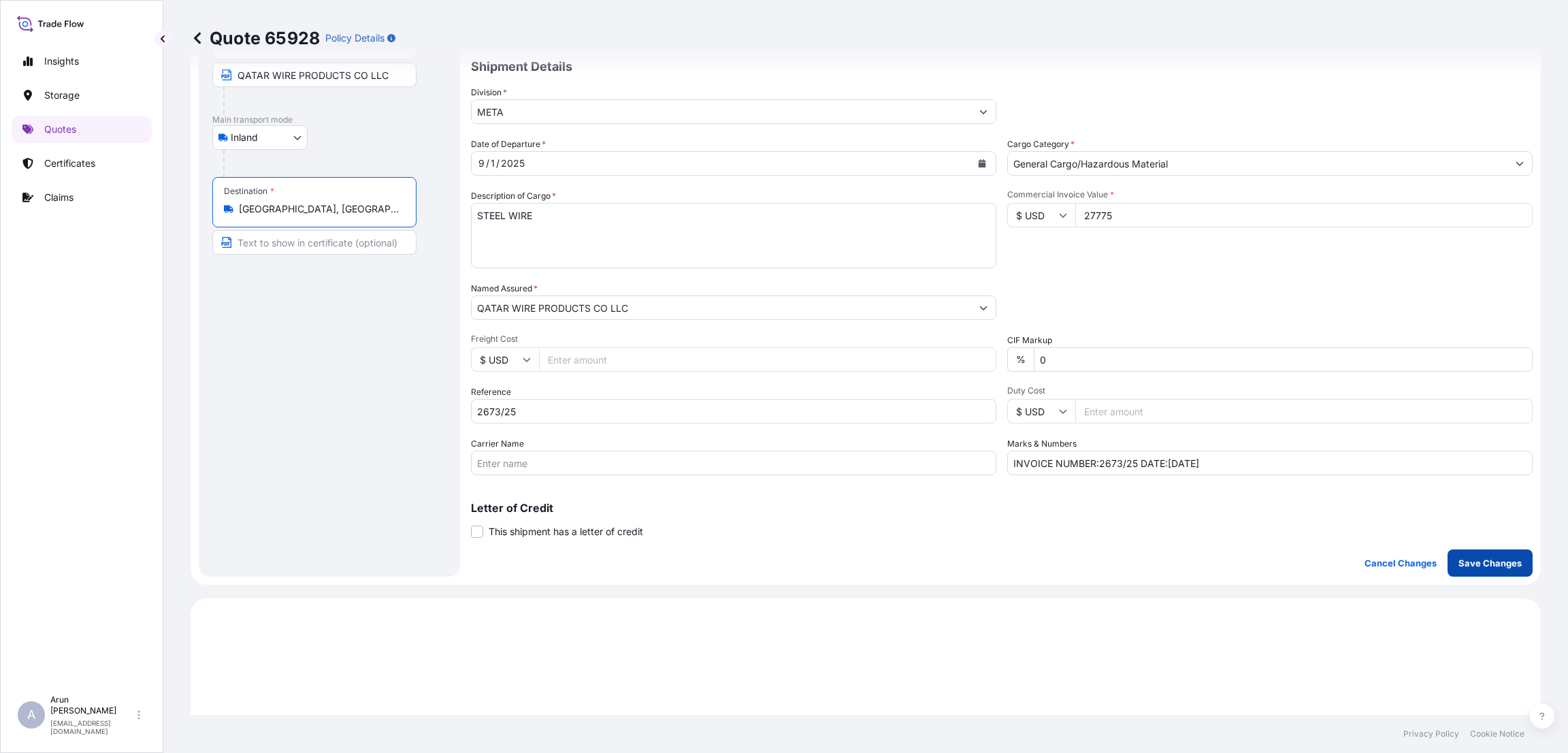
type input "[GEOGRAPHIC_DATA], [GEOGRAPHIC_DATA]"
click at [1470, 560] on p "Save Changes" at bounding box center [1490, 563] width 63 height 14
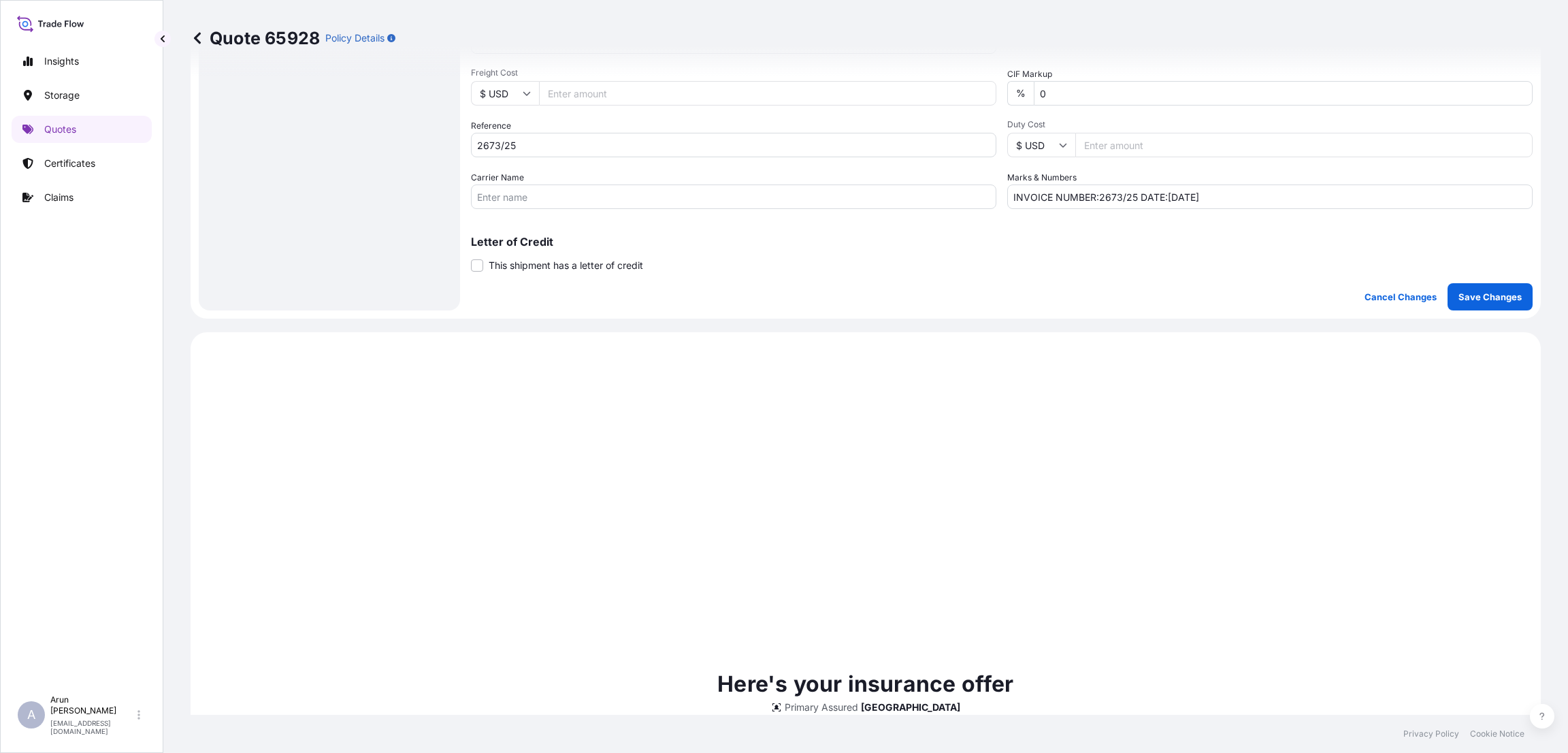
scroll to position [347, 0]
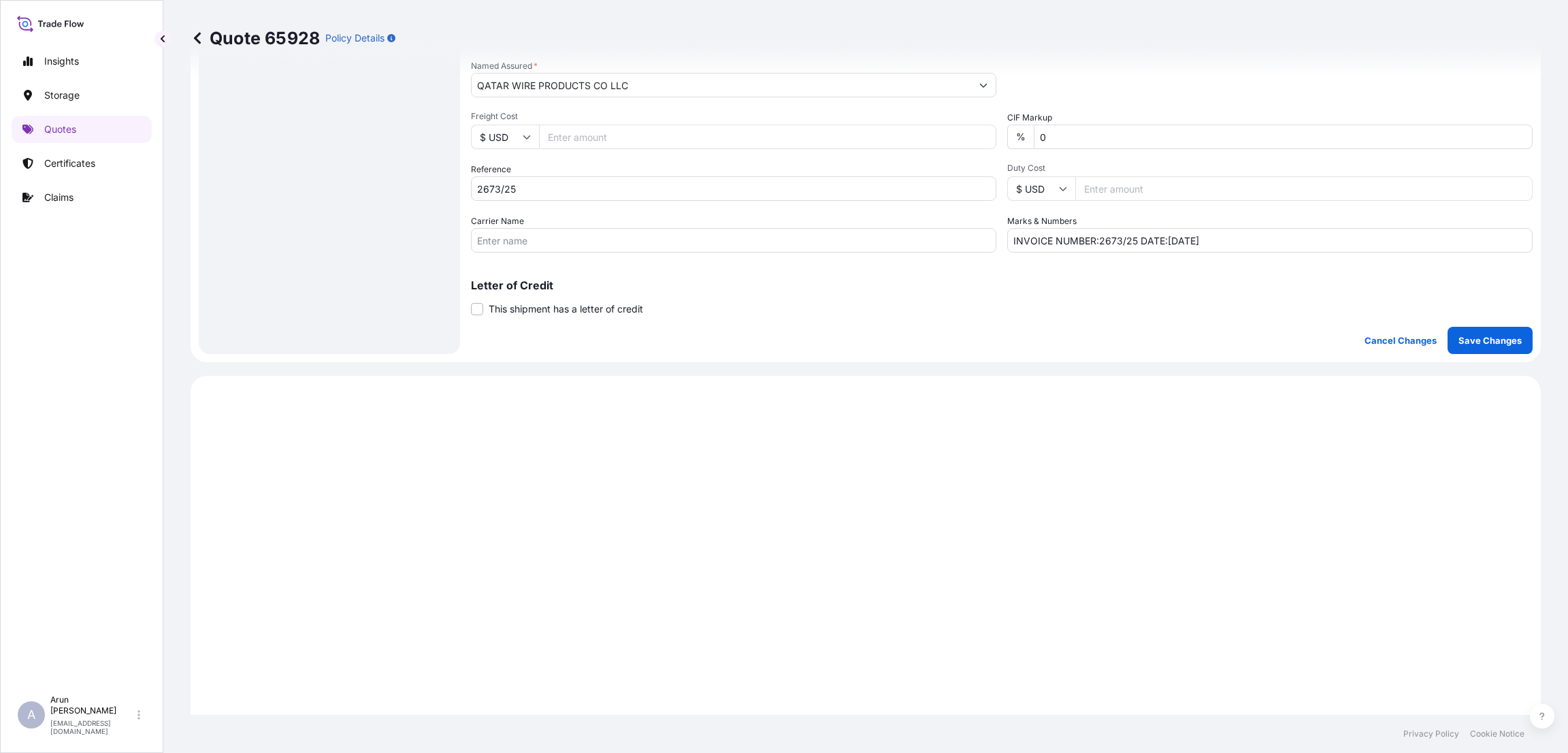
select select "Inland"
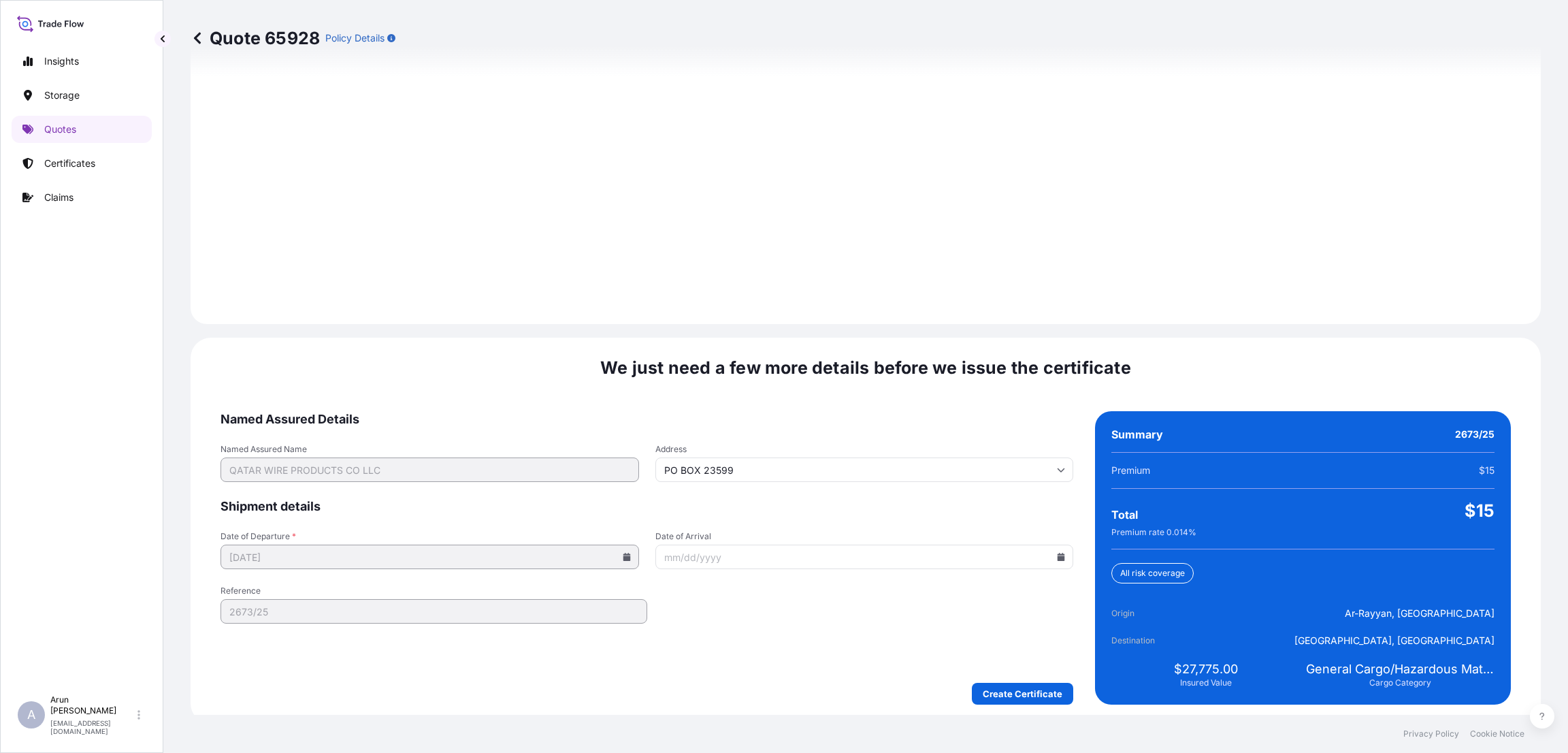
scroll to position [1812, 0]
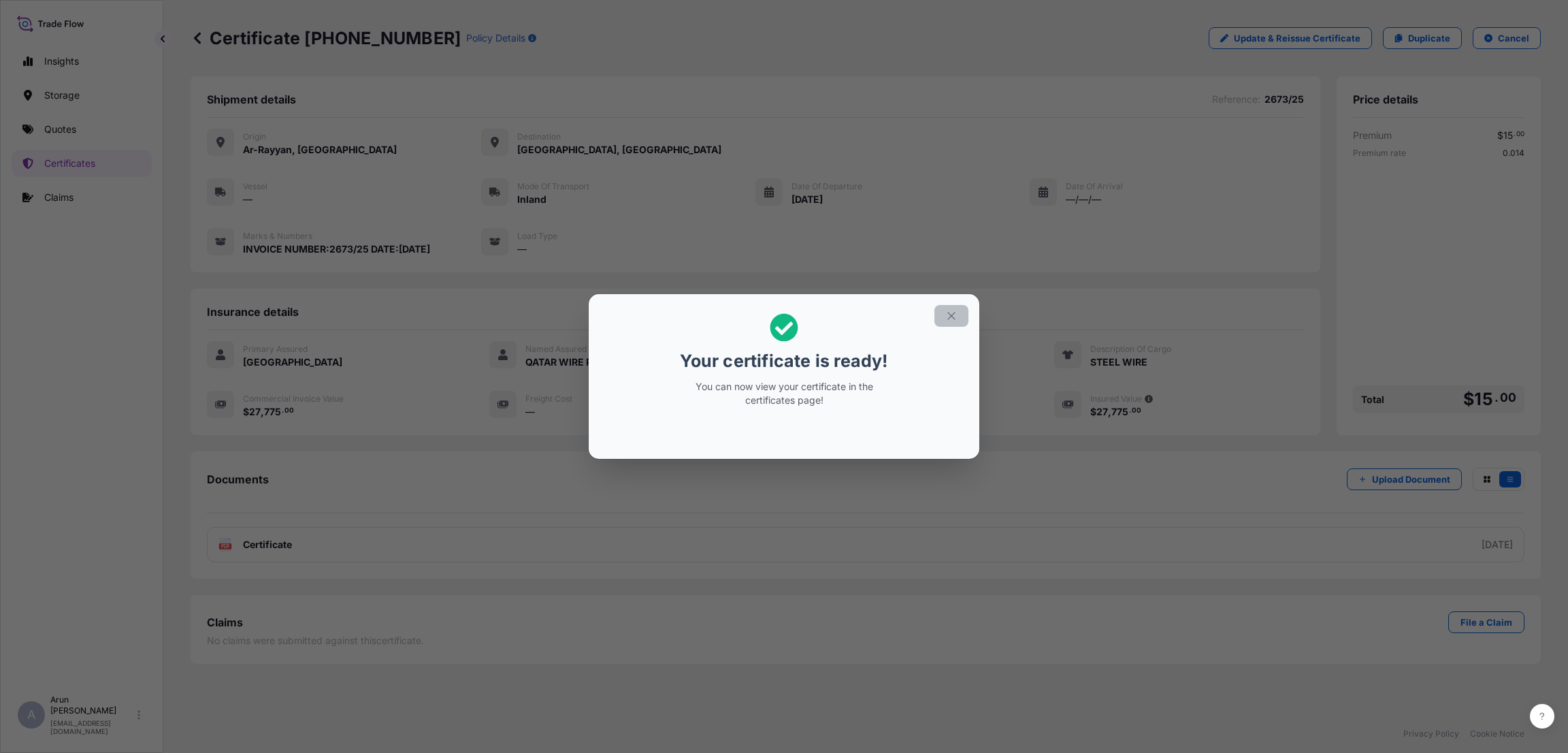
click at [946, 311] on icon "button" at bounding box center [951, 316] width 13 height 13
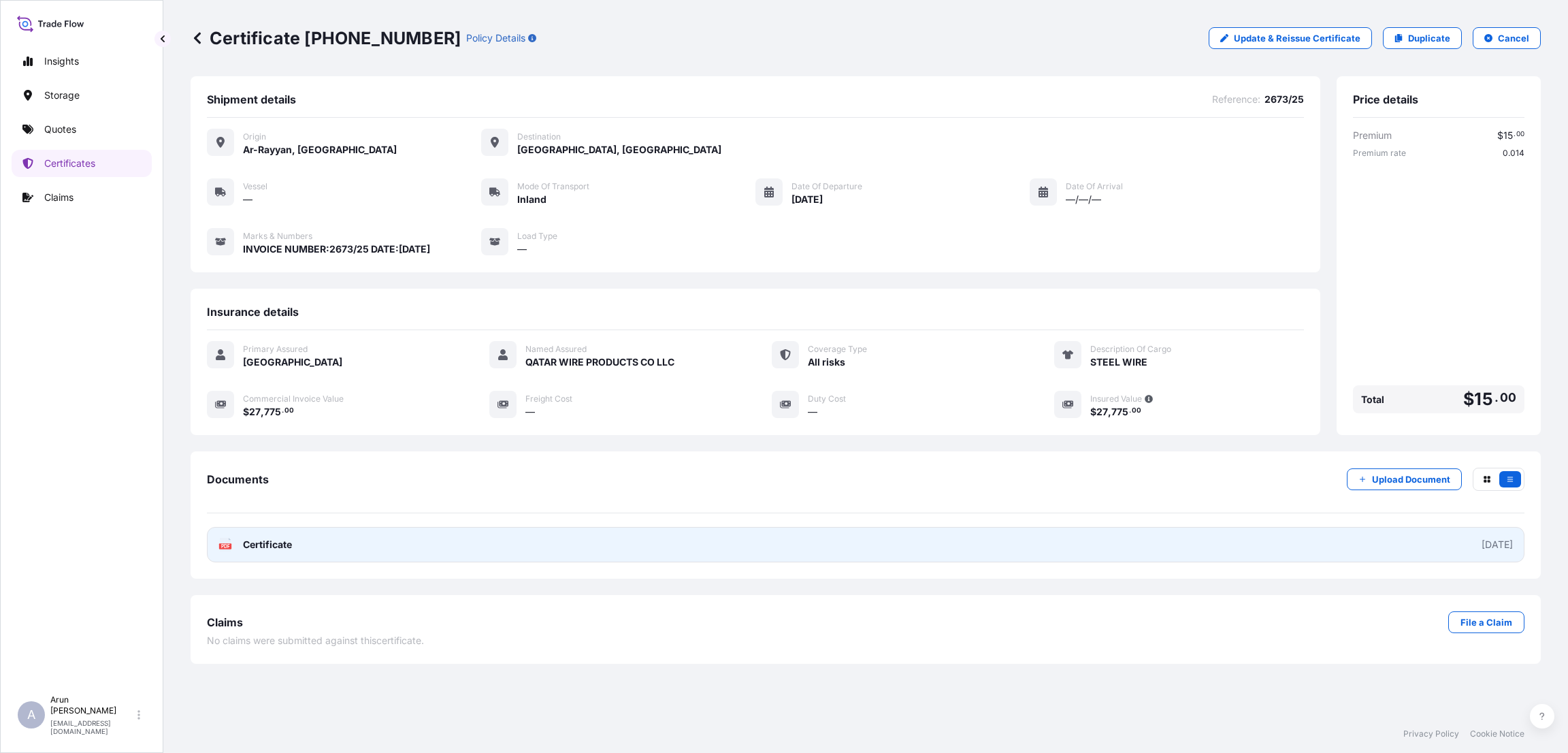
click at [552, 542] on link "PDF Certificate [DATE]" at bounding box center [866, 544] width 1318 height 36
